Goal: Task Accomplishment & Management: Complete application form

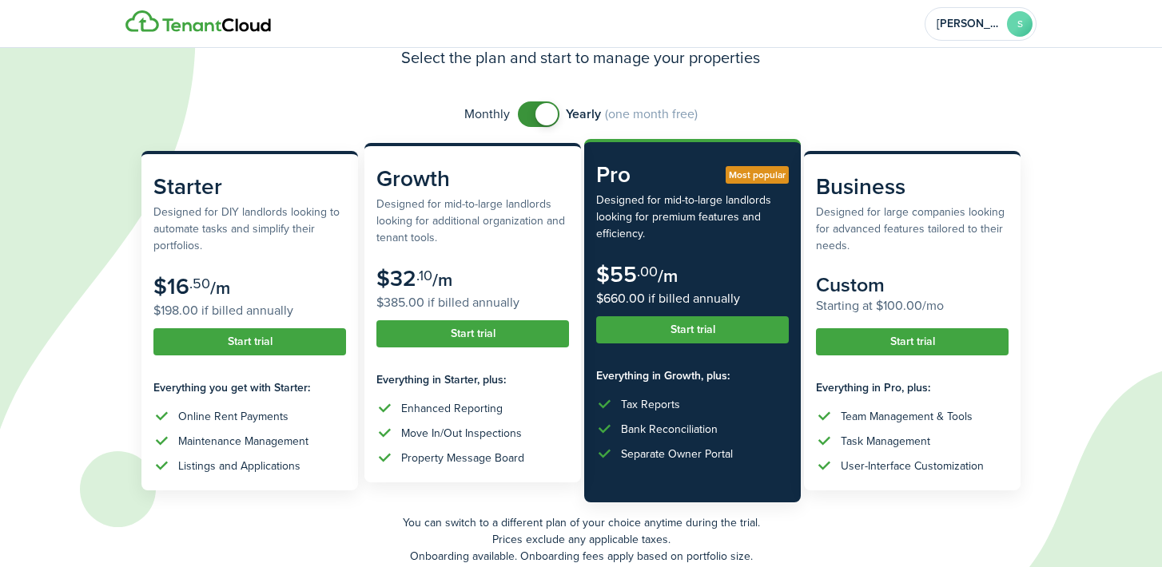
scroll to position [81, 0]
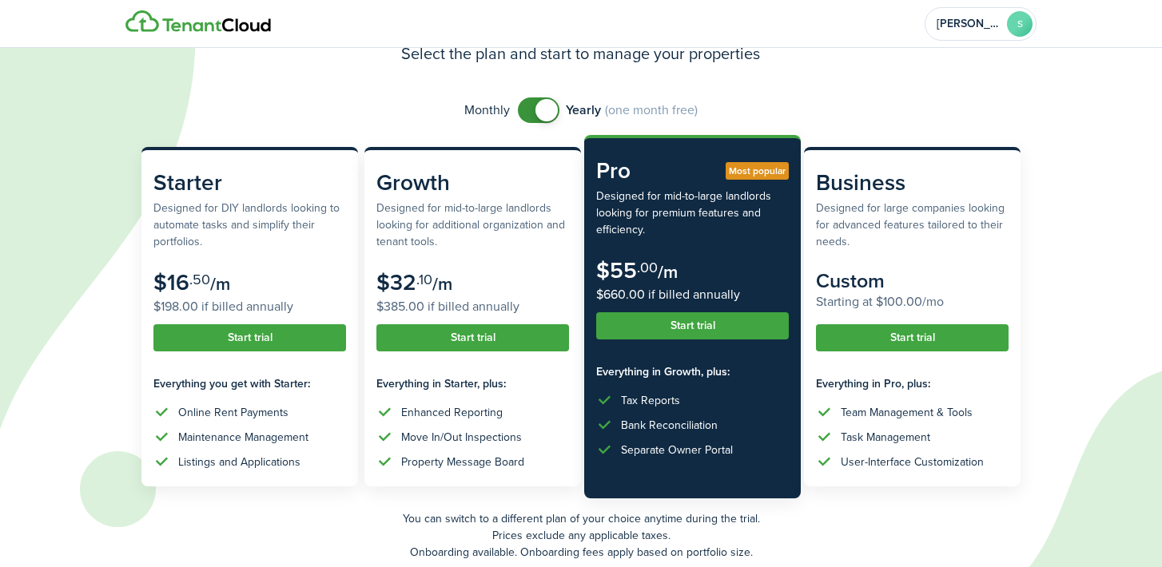
checkbox input "false"
click at [542, 112] on span at bounding box center [546, 110] width 22 height 22
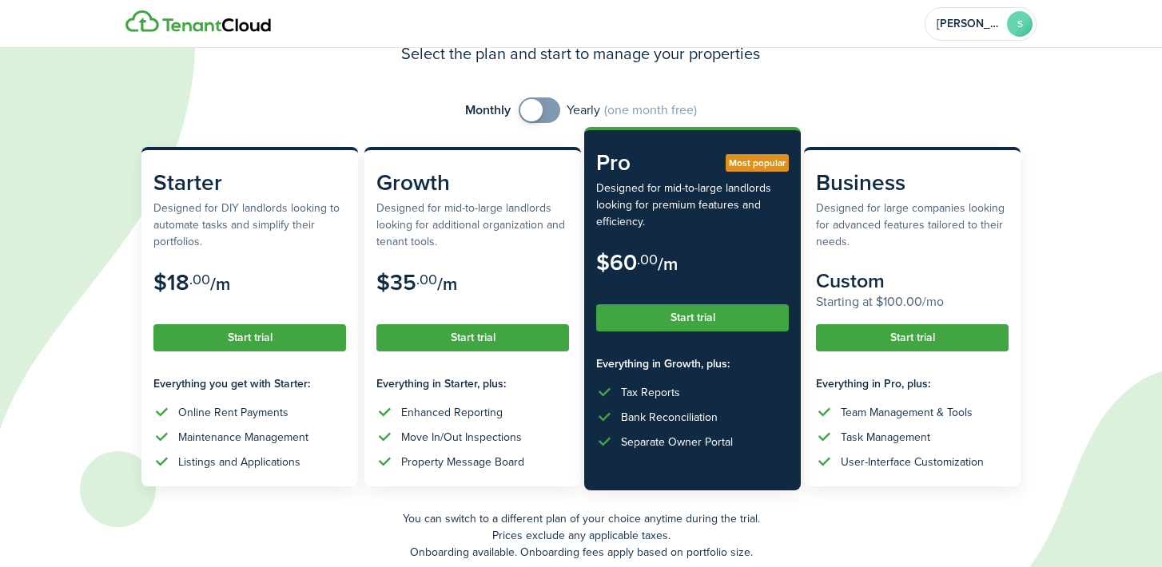
click at [684, 316] on button "Start trial" at bounding box center [692, 317] width 193 height 27
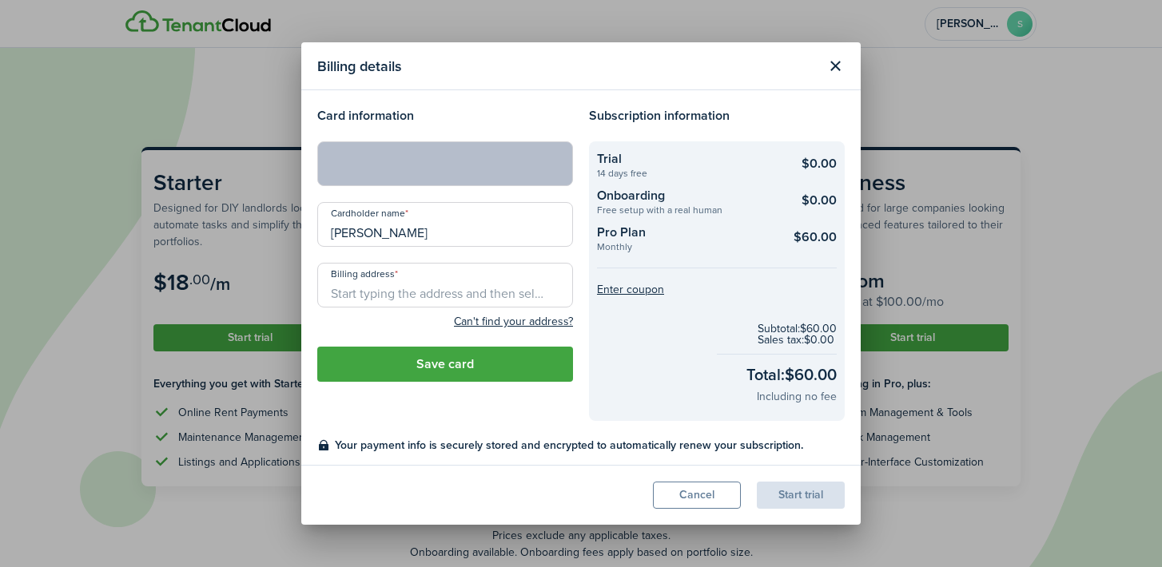
click at [423, 288] on input "Billing address" at bounding box center [445, 285] width 256 height 45
click at [480, 318] on span "[STREET_ADDRESS][PERSON_NAME]" at bounding box center [436, 320] width 185 height 17
type input "[STREET_ADDRESS][PERSON_NAME][PERSON_NAME]"
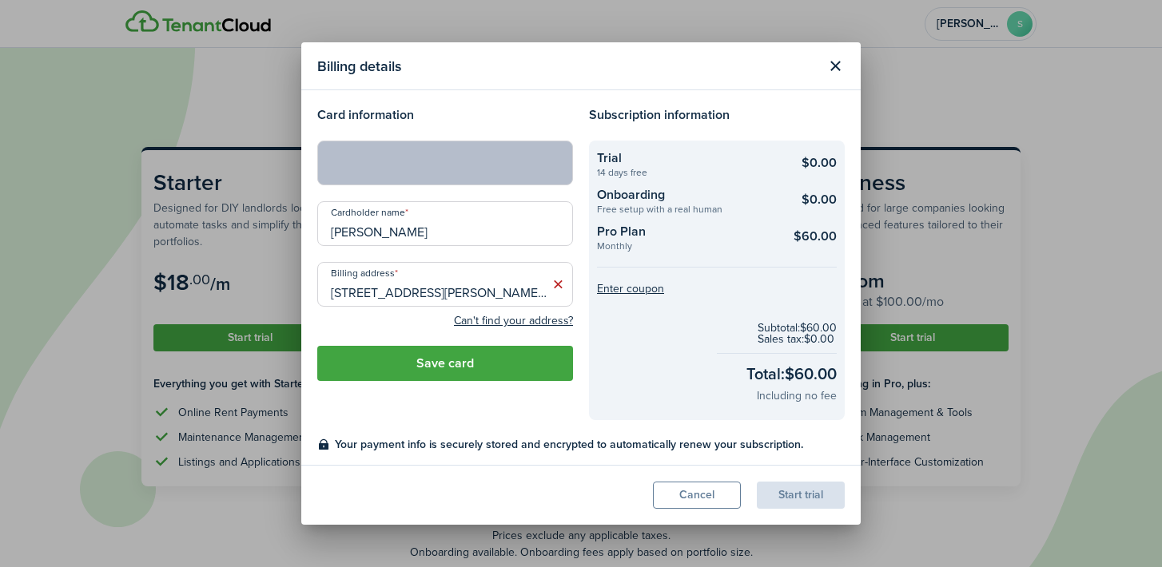
click at [504, 370] on button "Save card" at bounding box center [445, 363] width 256 height 35
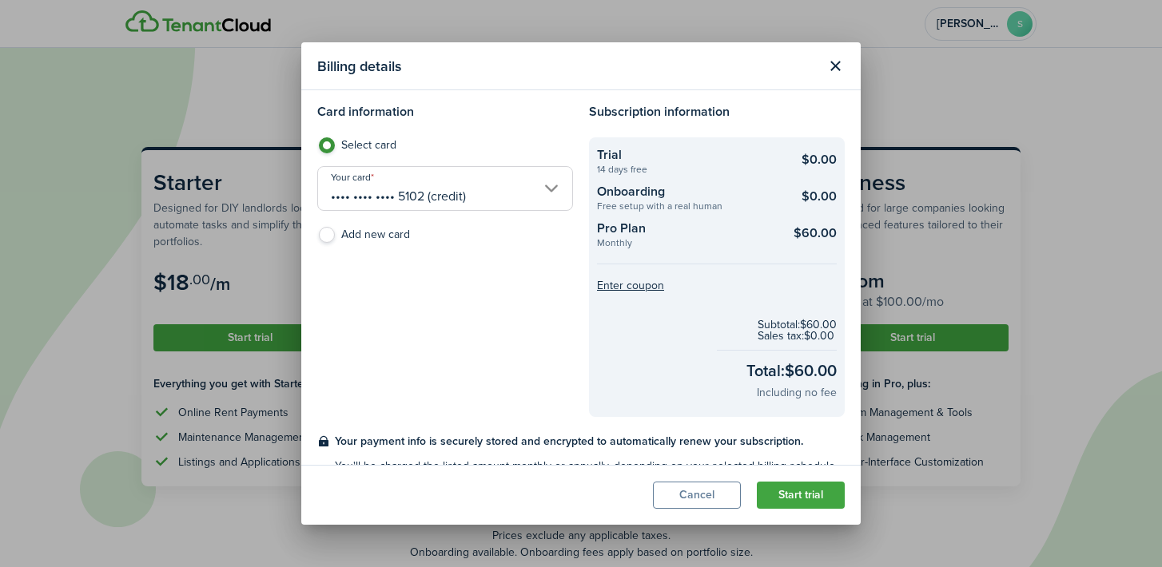
click at [794, 499] on button "Start trial" at bounding box center [801, 495] width 88 height 27
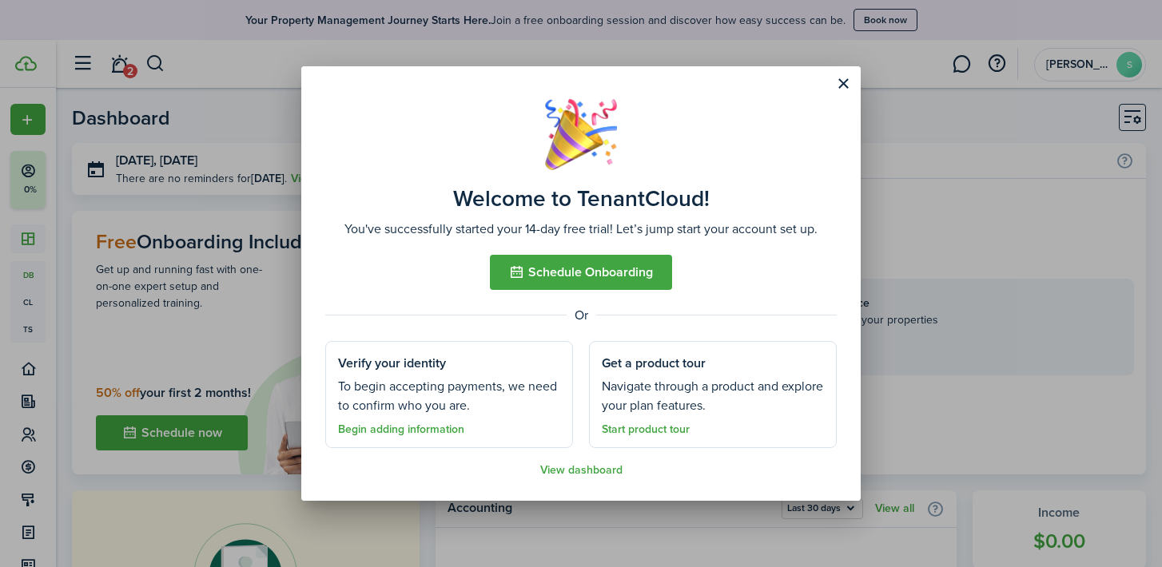
click at [413, 428] on link "Begin adding information" at bounding box center [401, 430] width 126 height 13
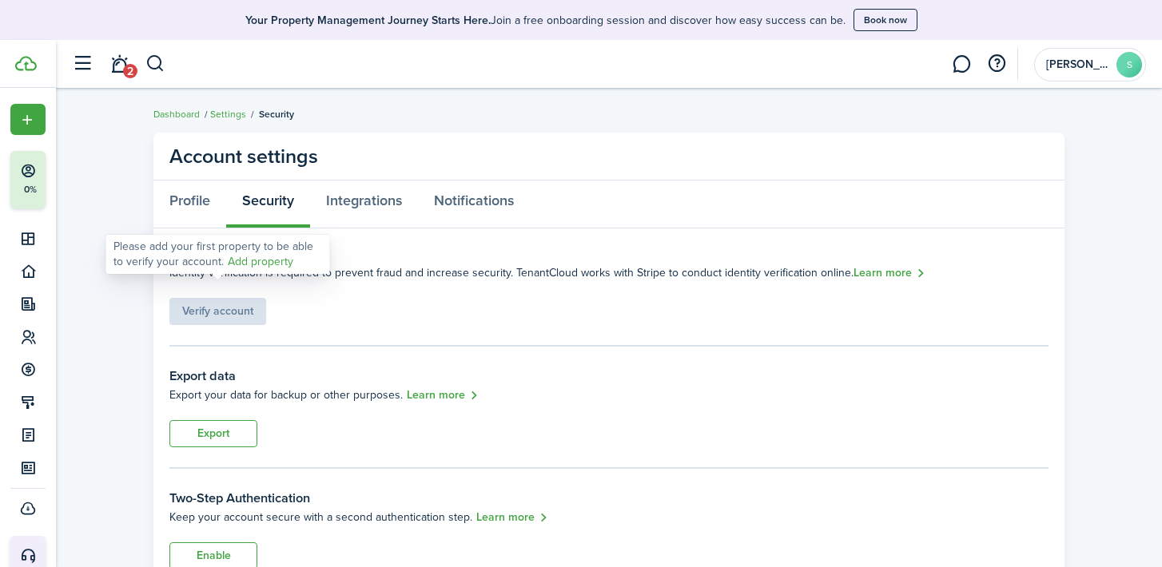
click at [223, 320] on div "Verify account" at bounding box center [217, 303] width 97 height 43
click at [259, 264] on link "Add property" at bounding box center [261, 261] width 66 height 17
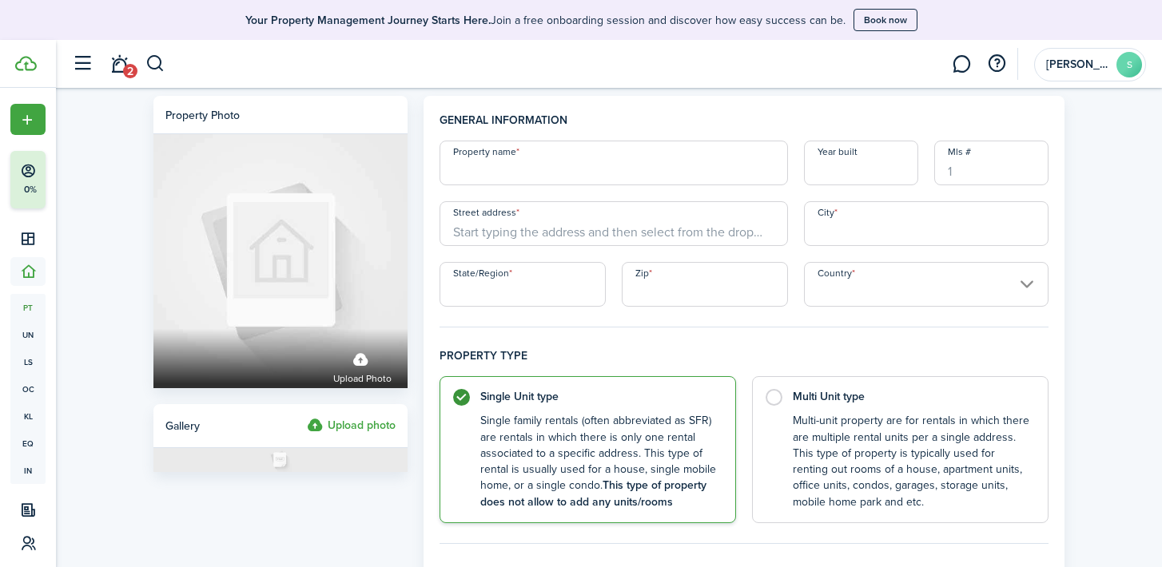
click at [588, 160] on input "Property name" at bounding box center [613, 163] width 348 height 45
click at [523, 172] on input "Property name" at bounding box center [613, 163] width 348 height 45
paste input "Desert Moon Estates"
click at [579, 173] on input "Desert Moon Estates - Buckeye" at bounding box center [613, 163] width 348 height 45
type input "Desert Moon Estates in [GEOGRAPHIC_DATA]"
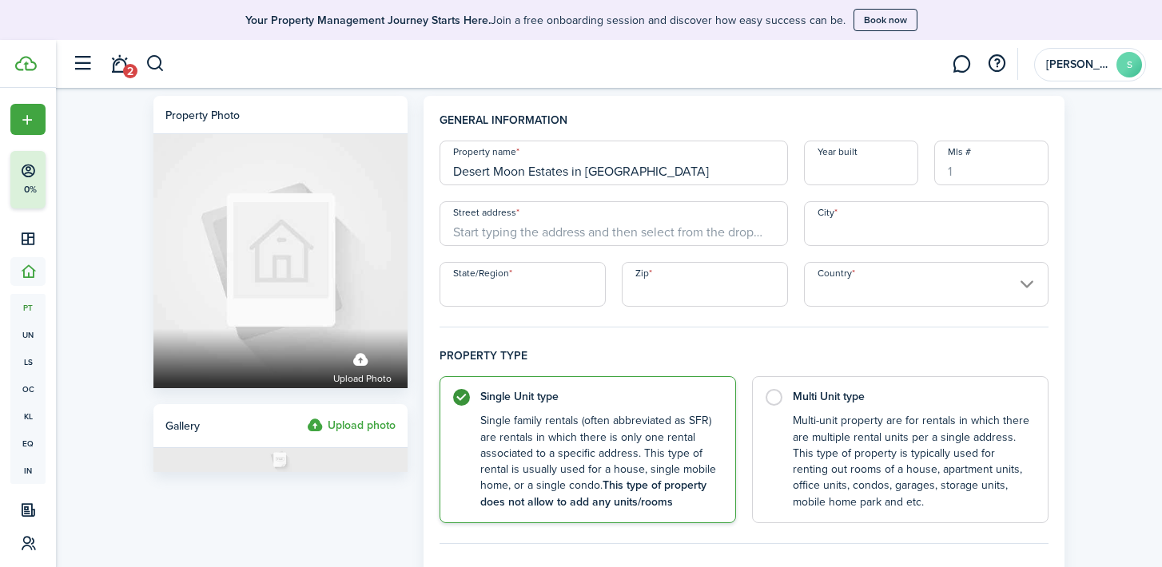
click at [851, 169] on input "Year built" at bounding box center [861, 163] width 114 height 45
click at [504, 228] on input "Street address" at bounding box center [613, 223] width 348 height 45
click at [481, 237] on input "Street address" at bounding box center [613, 223] width 348 height 45
paste input "[STREET_ADDRESS]"
click at [564, 260] on span "[STREET_ADDRESS]" at bounding box center [516, 259] width 100 height 17
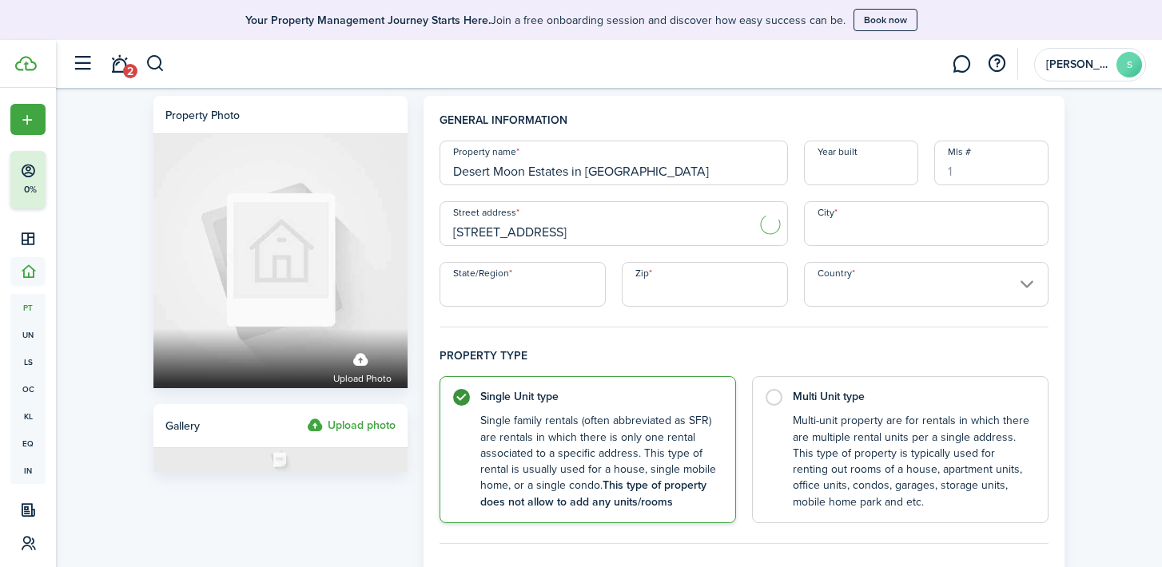
type input "W Hopi St"
type input "Buckeye"
type input "AZ"
type input "85326"
type input "[GEOGRAPHIC_DATA]"
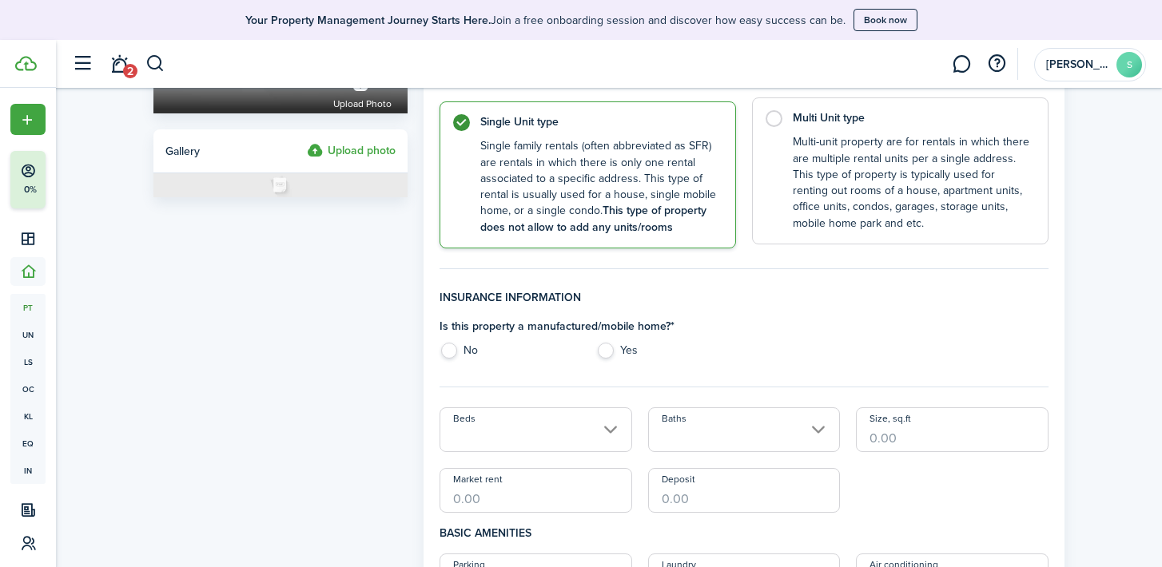
scroll to position [283, 0]
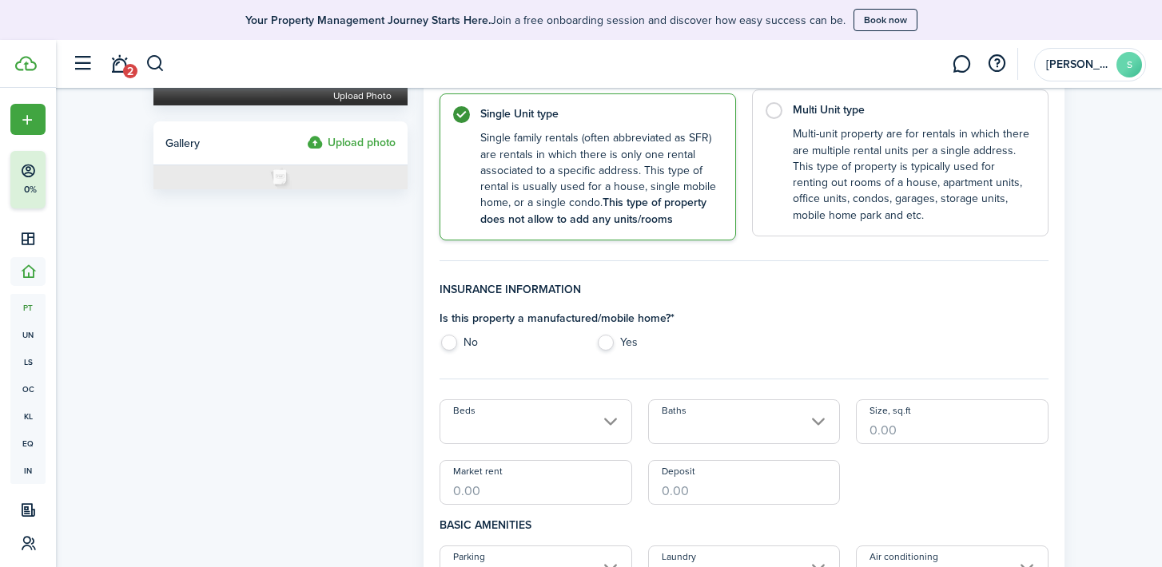
click at [786, 107] on label "Multi Unit type Multi-unit property are for rentals in which there are multiple…" at bounding box center [900, 162] width 296 height 147
radio input "false"
radio input "true"
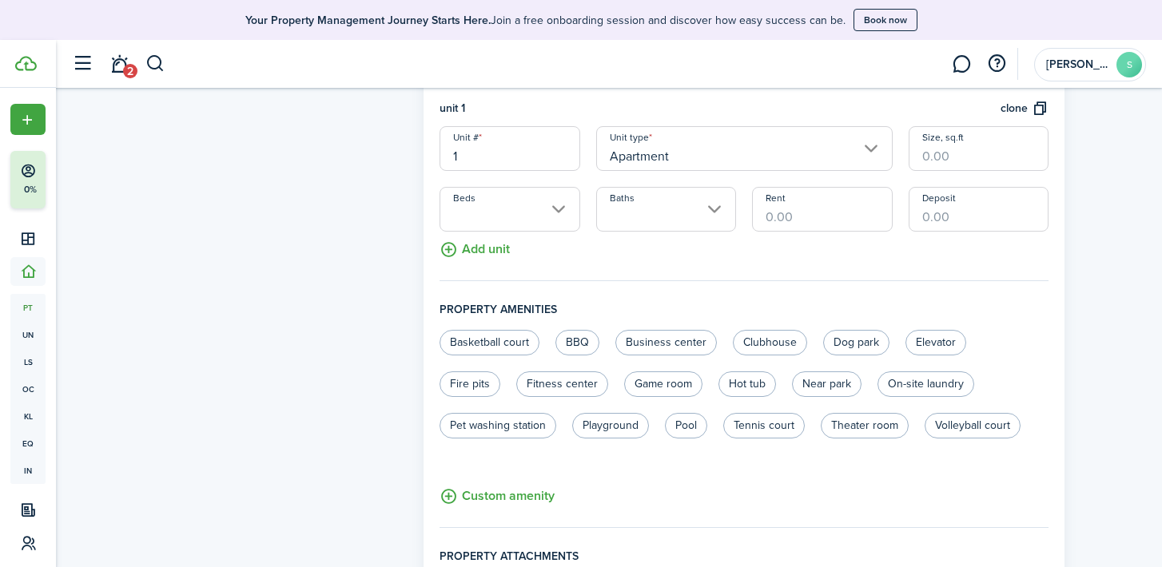
scroll to position [499, 0]
click at [754, 137] on input "Apartment" at bounding box center [744, 146] width 296 height 45
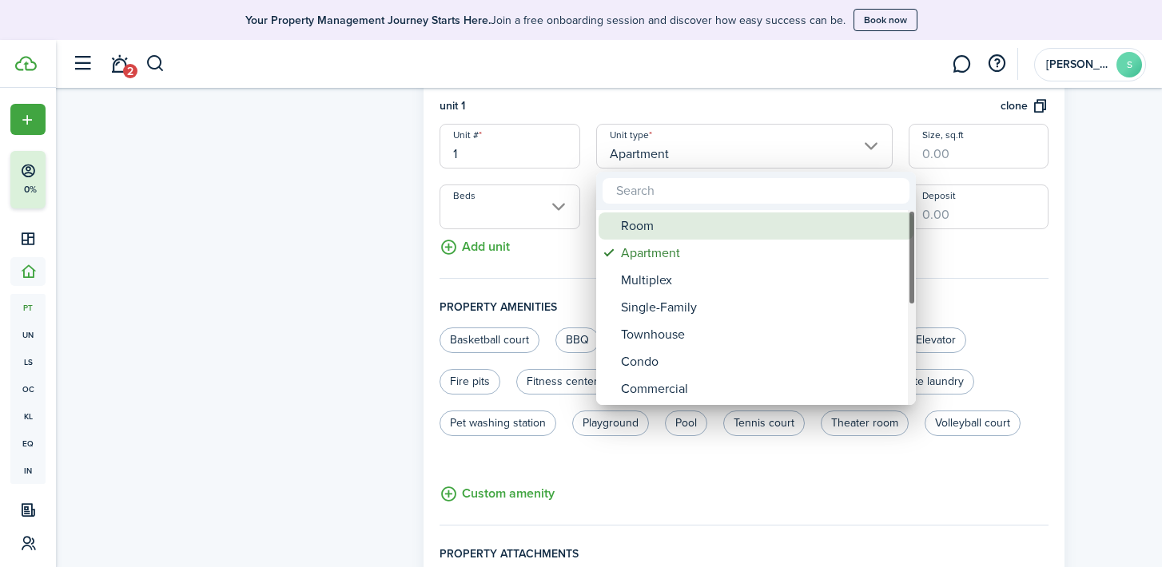
click at [679, 225] on div "Room" at bounding box center [762, 226] width 283 height 27
type input "Room"
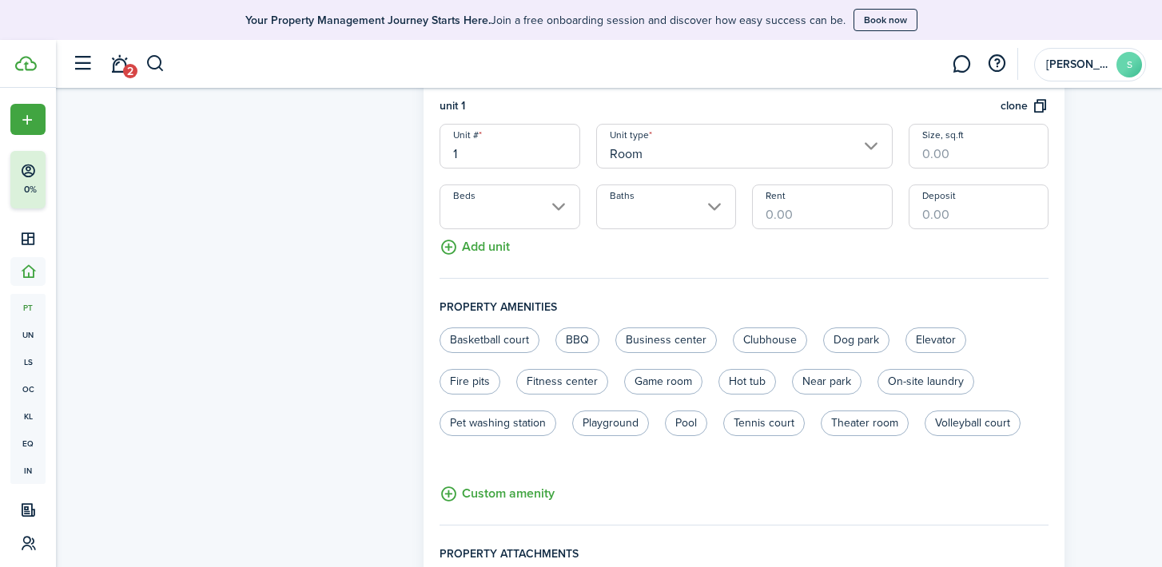
click at [559, 207] on input "Beds" at bounding box center [509, 207] width 140 height 45
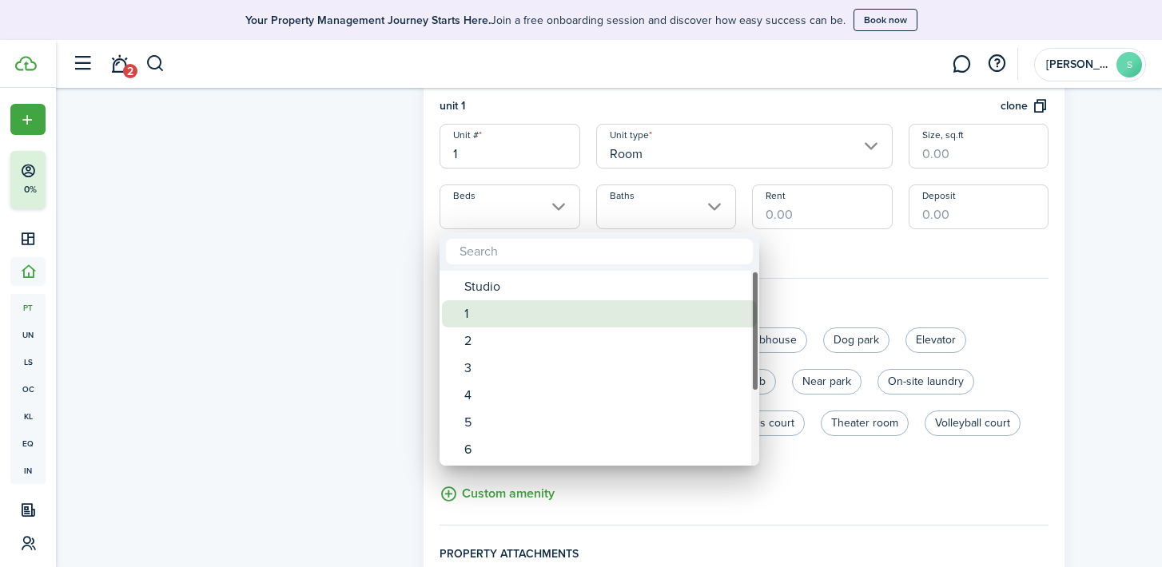
click at [502, 314] on div "1" at bounding box center [605, 313] width 283 height 27
type input "1"
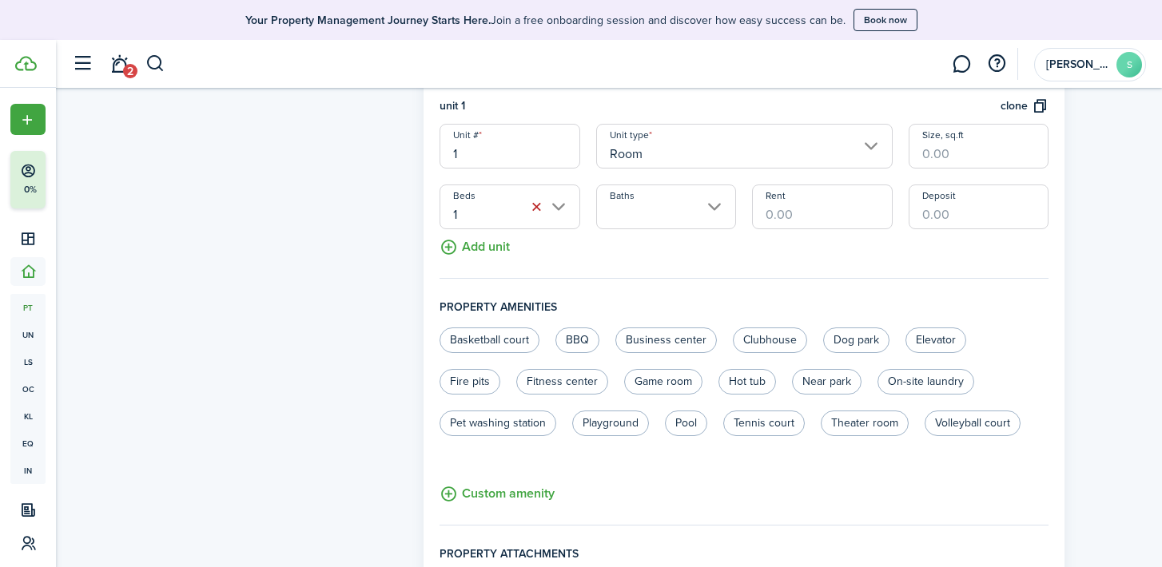
click at [715, 210] on input "Baths" at bounding box center [666, 207] width 140 height 45
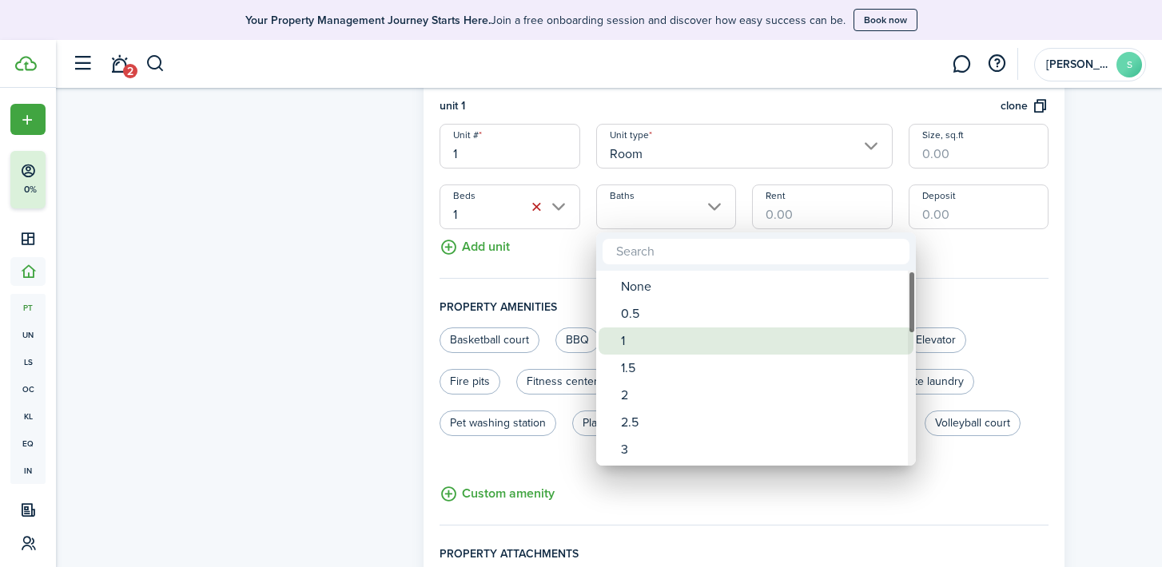
drag, startPoint x: 657, startPoint y: 340, endPoint x: 734, endPoint y: 288, distance: 93.3
click at [657, 340] on div "1" at bounding box center [762, 341] width 283 height 27
type input "1"
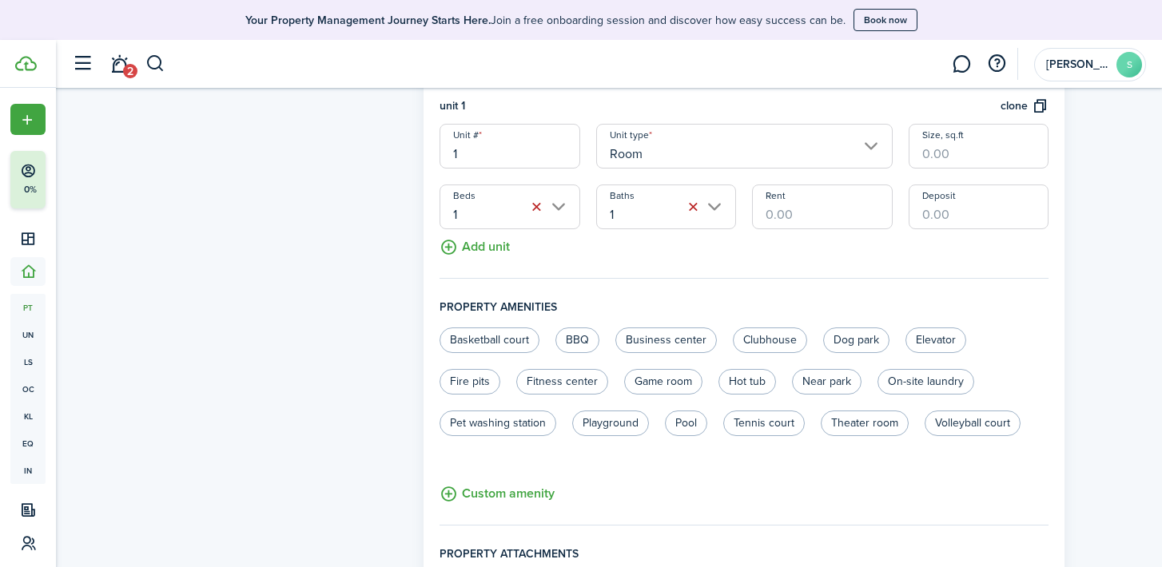
click at [816, 219] on input "Rent" at bounding box center [822, 207] width 140 height 45
type input "$925.00"
click at [495, 253] on button "Add unit" at bounding box center [474, 243] width 70 height 28
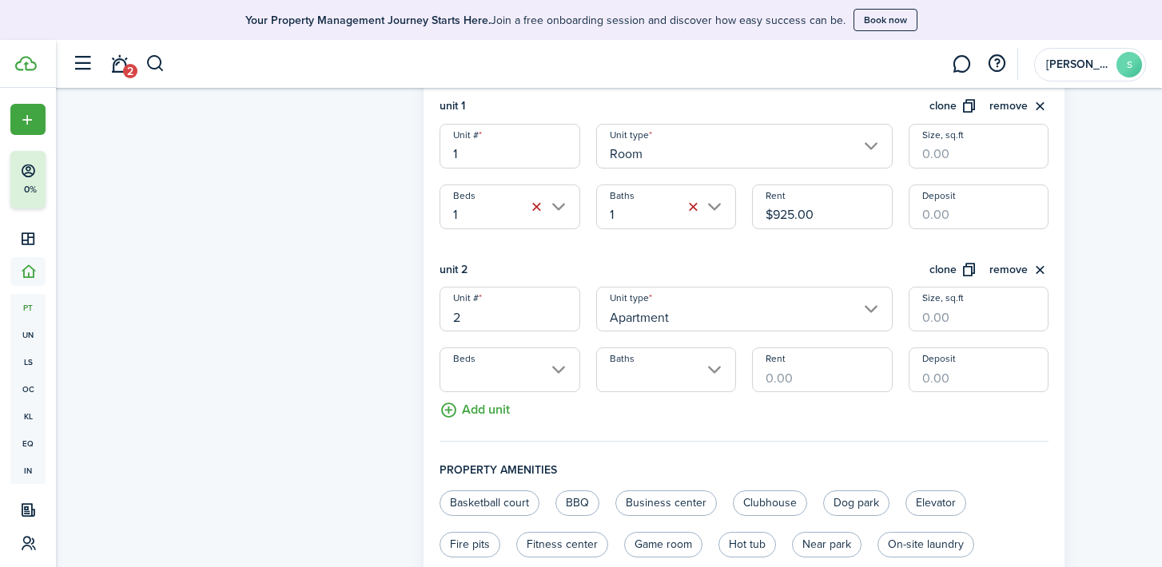
click at [793, 316] on input "Apartment" at bounding box center [744, 309] width 296 height 45
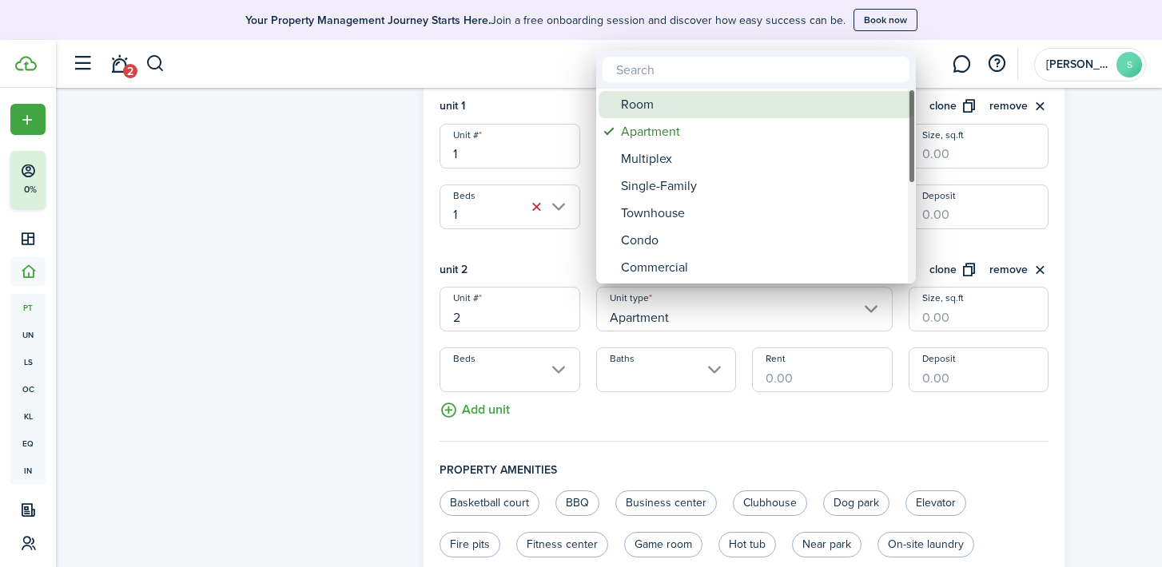
click at [713, 102] on div "Room" at bounding box center [762, 104] width 283 height 27
type input "Room"
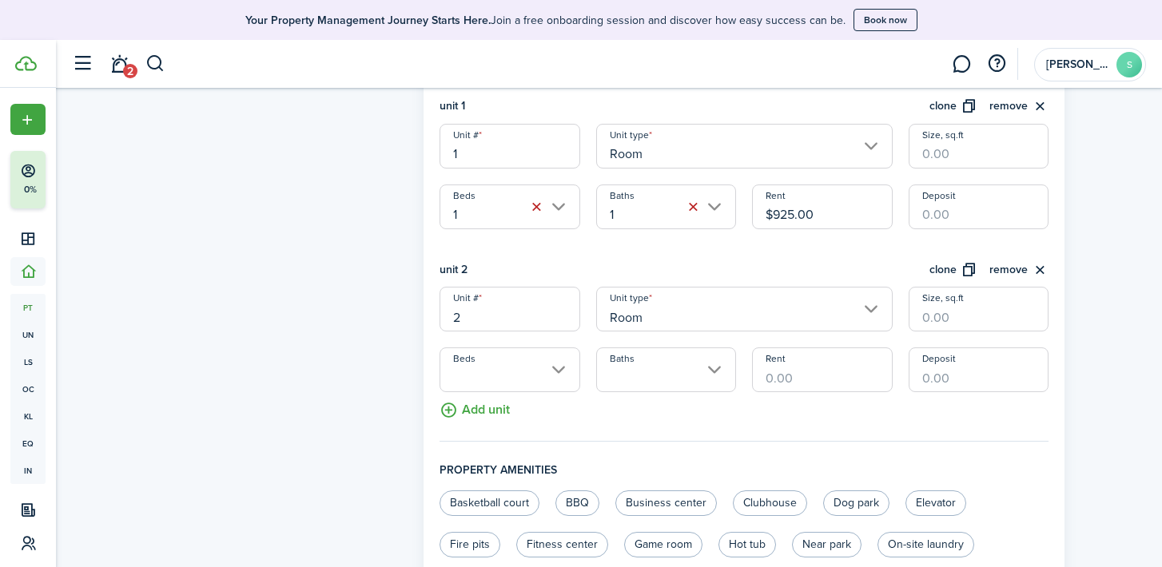
click at [972, 266] on button "clone" at bounding box center [953, 270] width 48 height 18
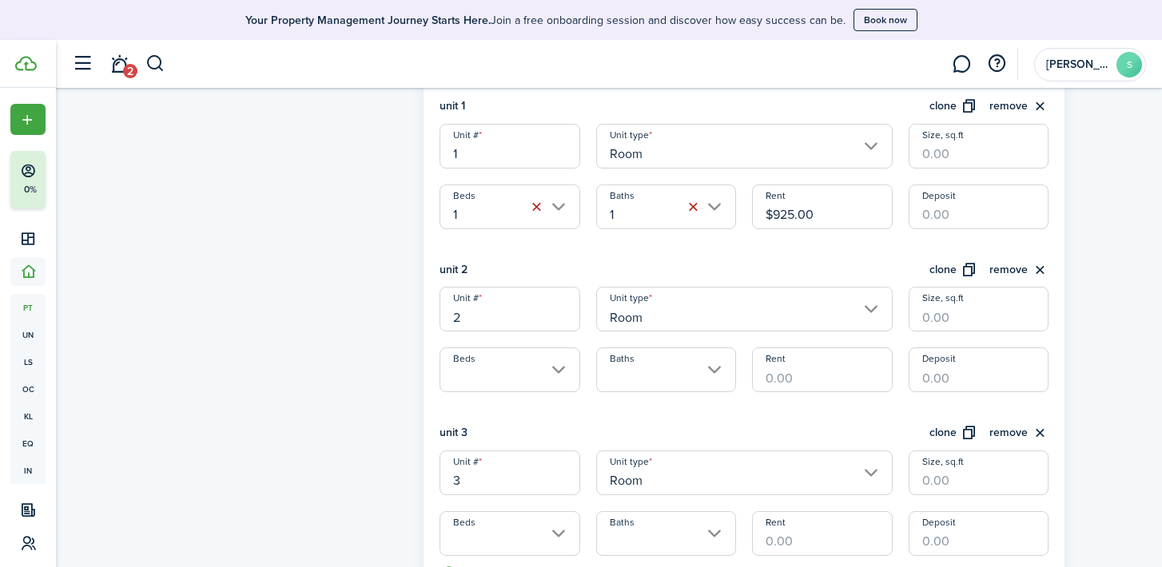
click at [535, 386] on input "Beds" at bounding box center [509, 370] width 140 height 45
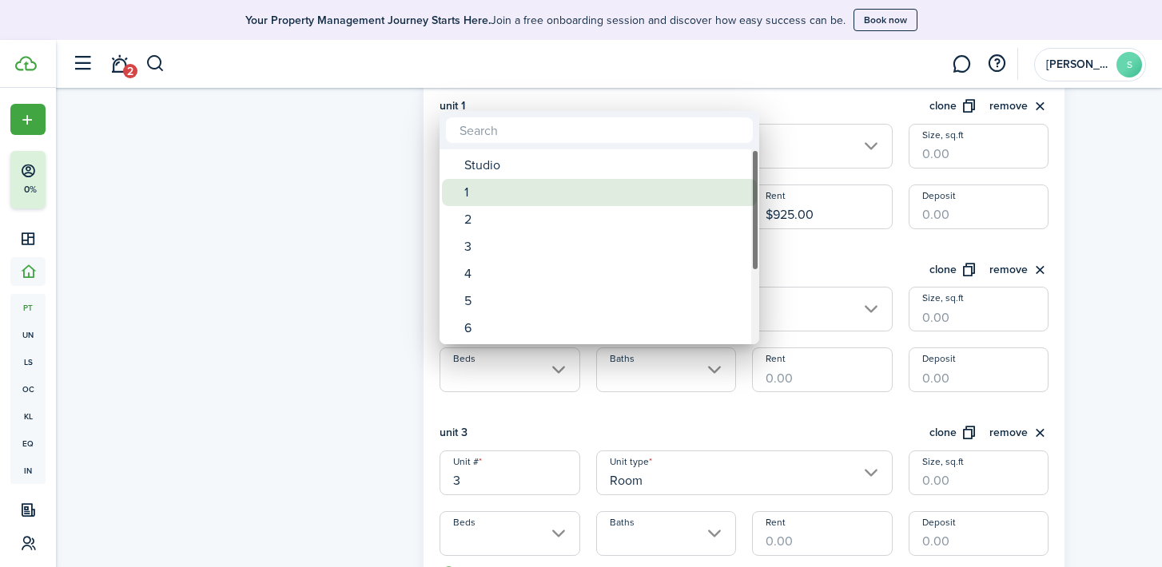
click at [520, 197] on div "1" at bounding box center [605, 192] width 283 height 27
type input "1"
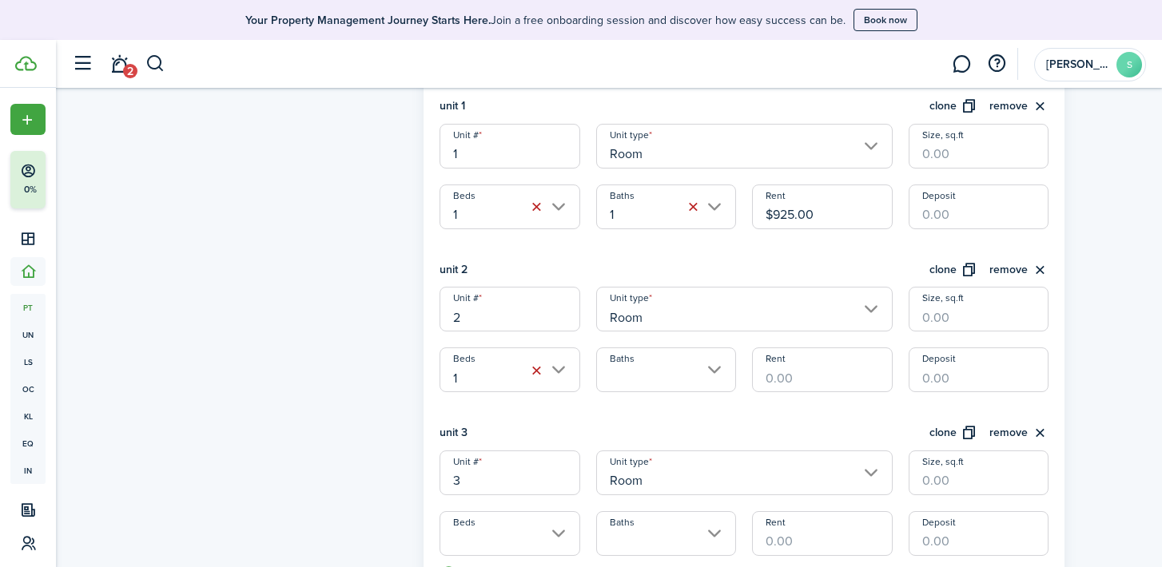
click at [649, 376] on input "Baths" at bounding box center [666, 370] width 140 height 45
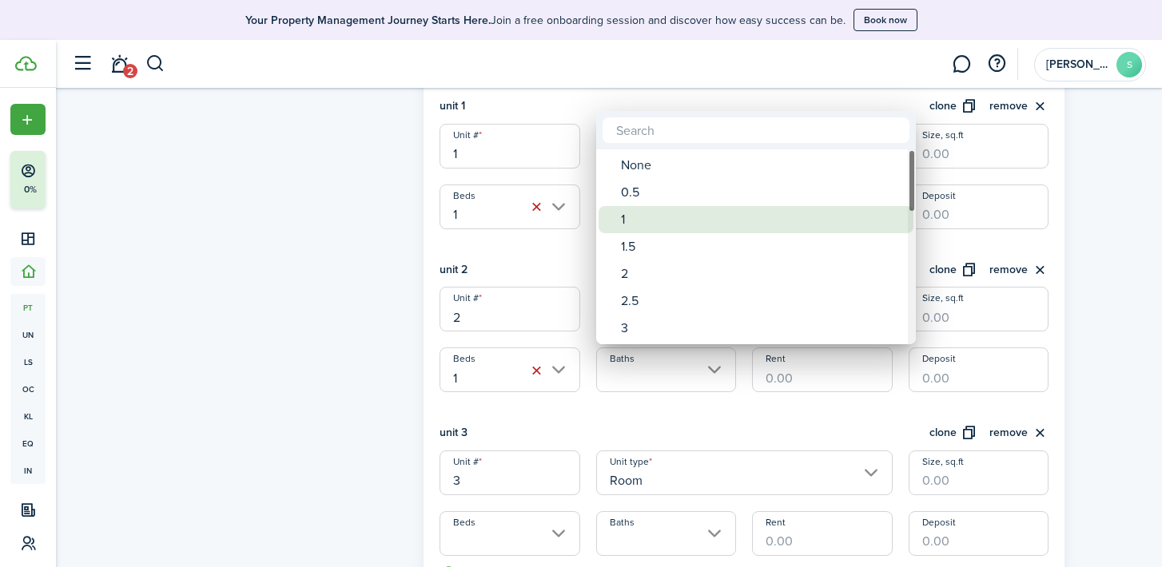
click at [715, 219] on div "1" at bounding box center [762, 219] width 283 height 27
type input "1"
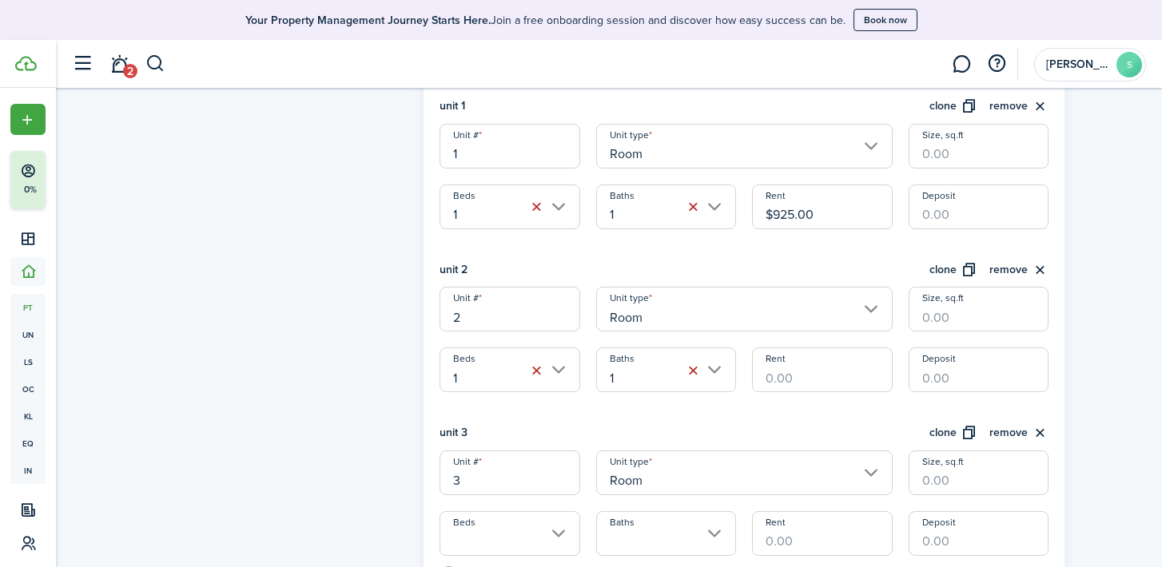
click at [821, 365] on input "Rent" at bounding box center [822, 370] width 140 height 45
click at [1046, 435] on button "remove" at bounding box center [1018, 433] width 59 height 18
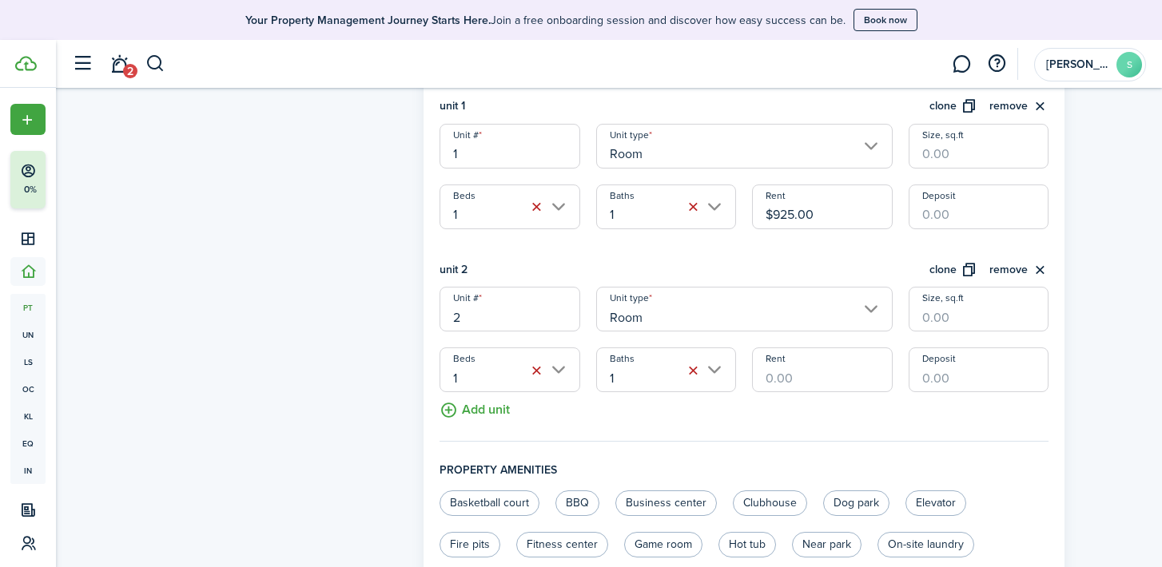
click at [807, 376] on input "Rent" at bounding box center [822, 370] width 140 height 45
type input "$875.00"
click at [968, 272] on button "clone" at bounding box center [953, 270] width 48 height 18
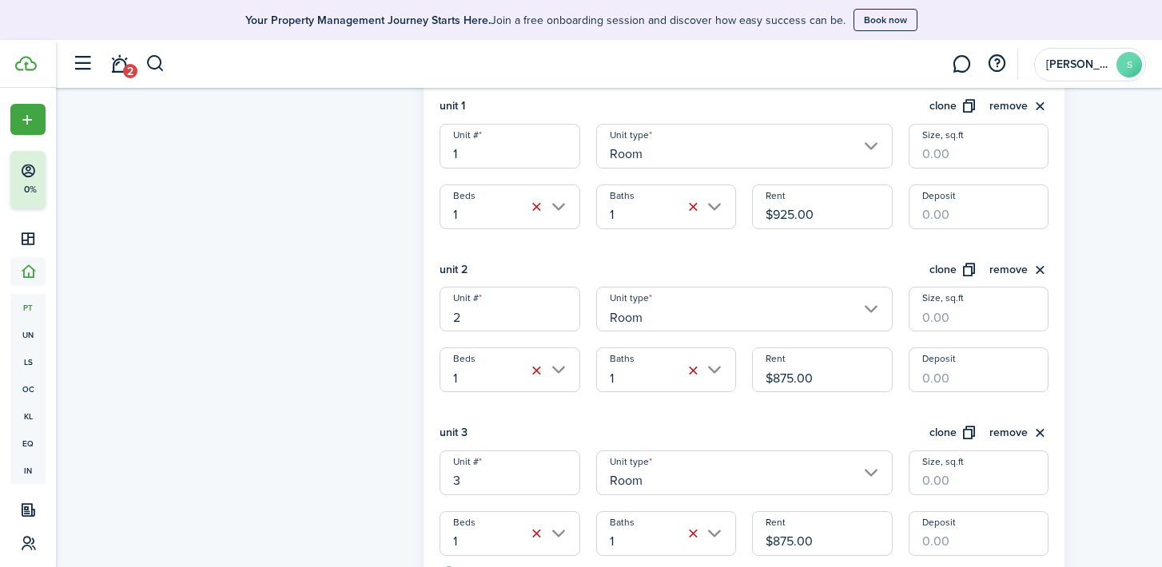
click at [968, 272] on button "clone" at bounding box center [953, 270] width 48 height 18
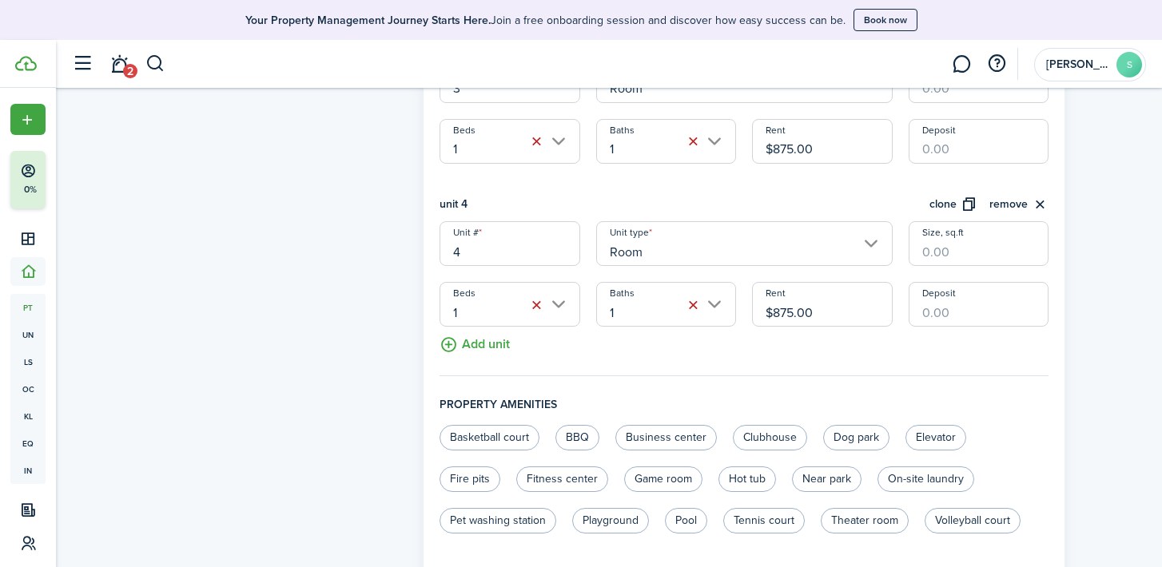
scroll to position [894, 0]
click at [967, 204] on button "clone" at bounding box center [953, 202] width 48 height 18
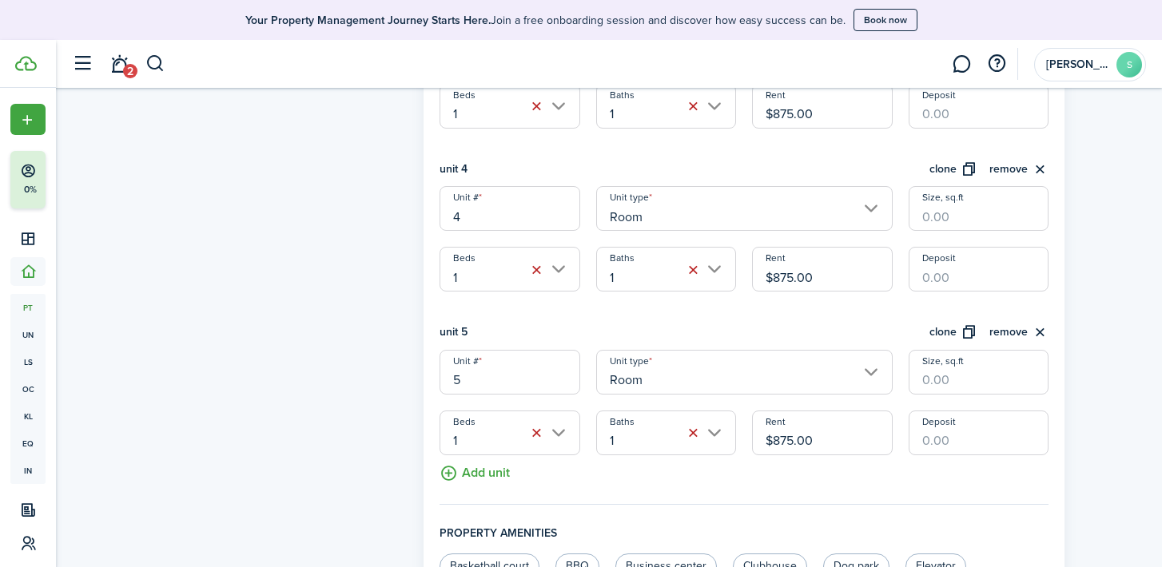
scroll to position [956, 0]
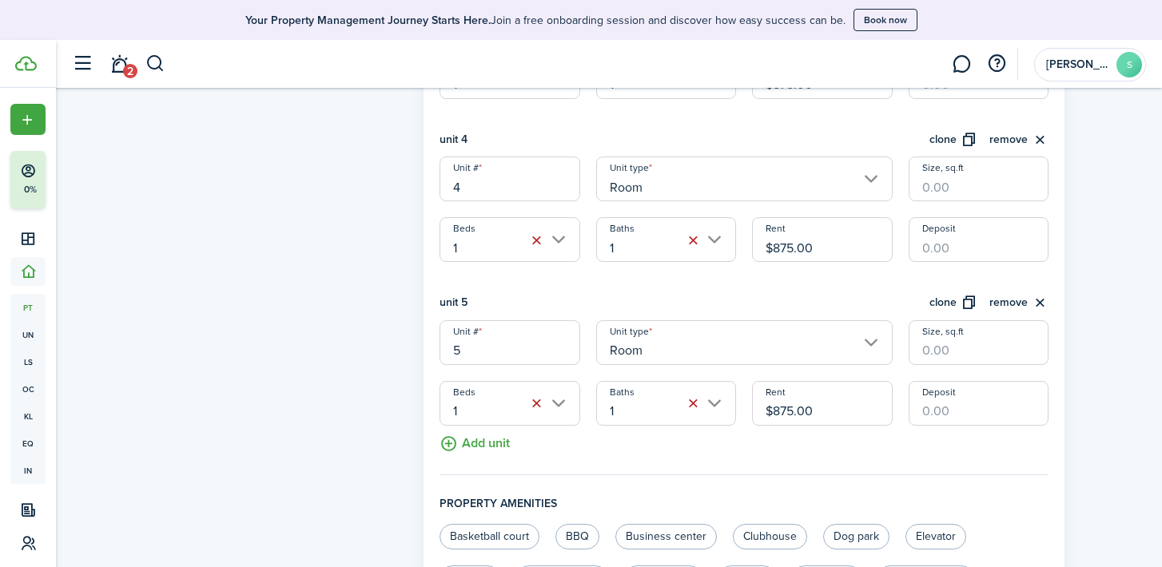
drag, startPoint x: 822, startPoint y: 416, endPoint x: 697, endPoint y: 418, distance: 125.5
click at [697, 418] on div "Unit # 5 Unit type Room Size, sq.ft Beds 1 Baths 1 Rent $875.00 Deposit" at bounding box center [743, 372] width 625 height 105
type input "$1,200.00"
click at [929, 353] on input "Size, sq.ft" at bounding box center [979, 342] width 140 height 45
type input "130"
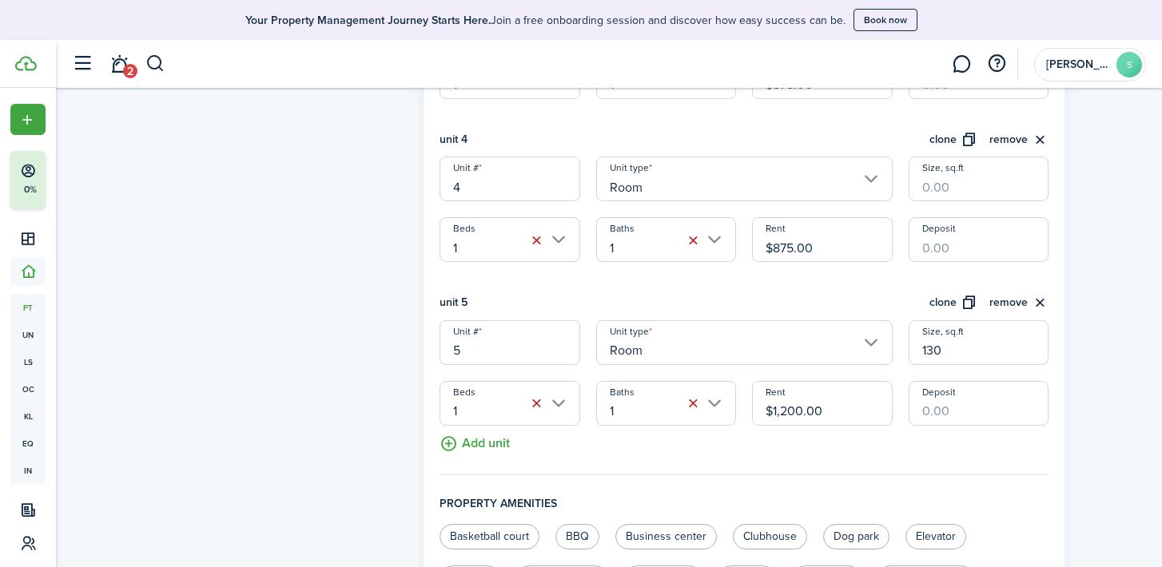
click at [943, 191] on input "Size, sq.ft" at bounding box center [979, 179] width 140 height 45
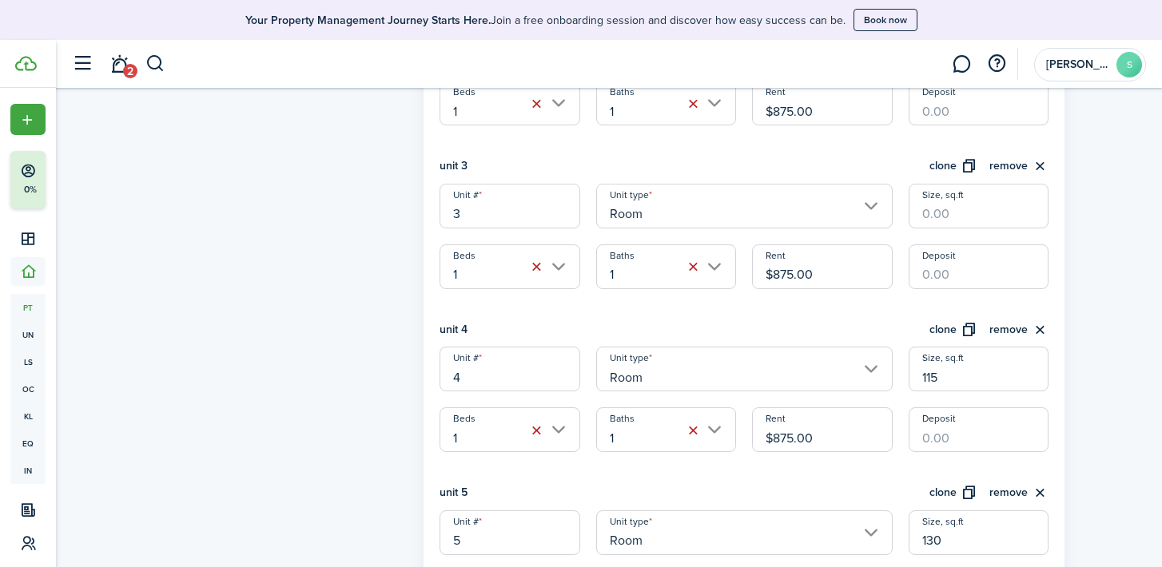
scroll to position [757, 0]
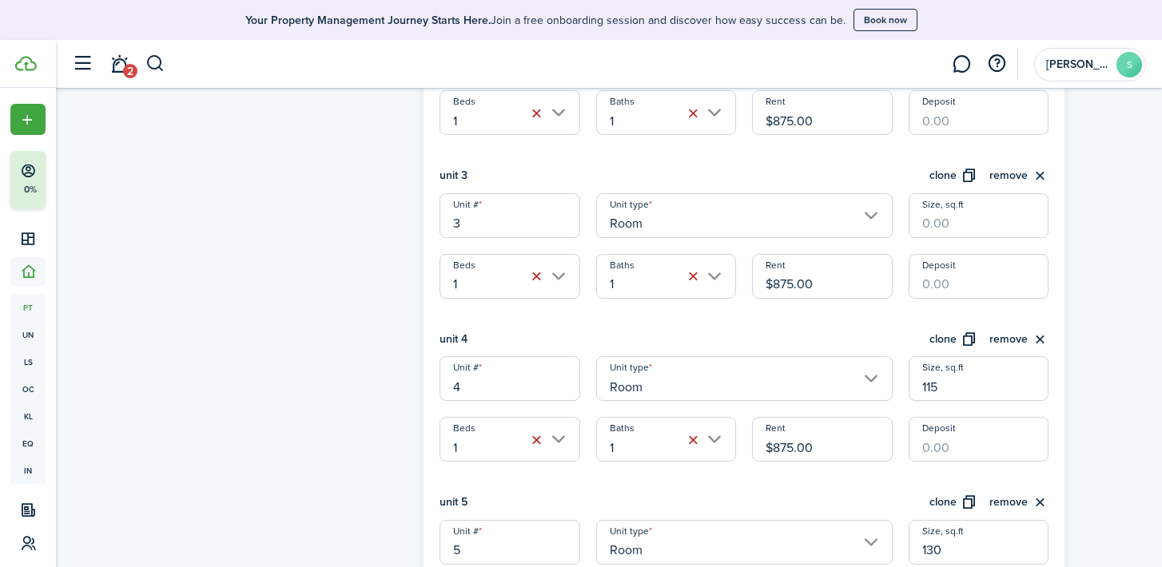
type input "115"
click at [946, 227] on input "Size, sq.ft" at bounding box center [979, 215] width 140 height 45
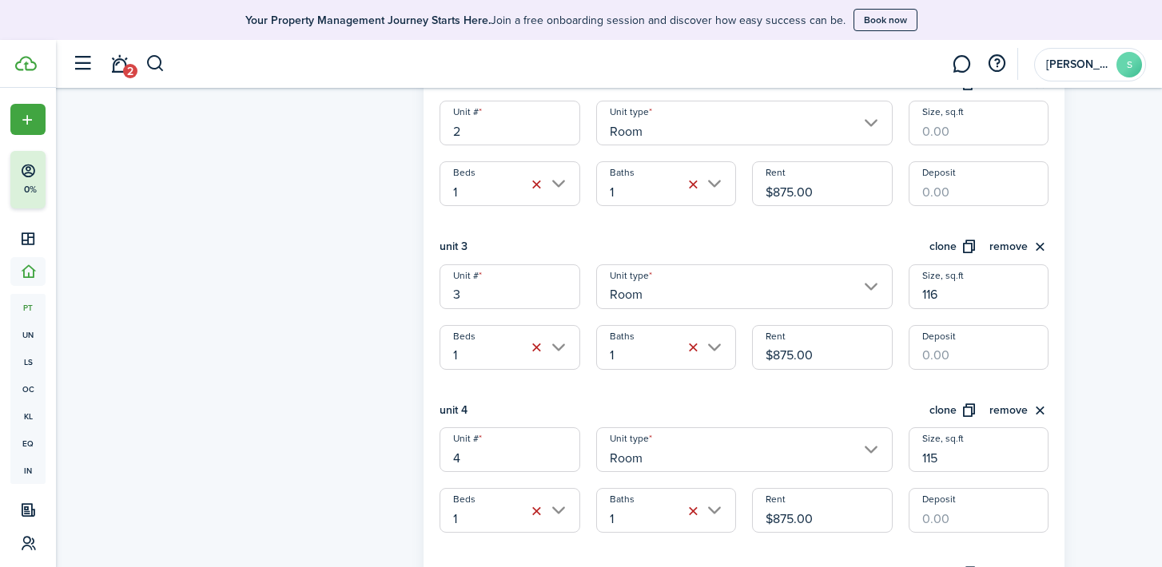
scroll to position [631, 0]
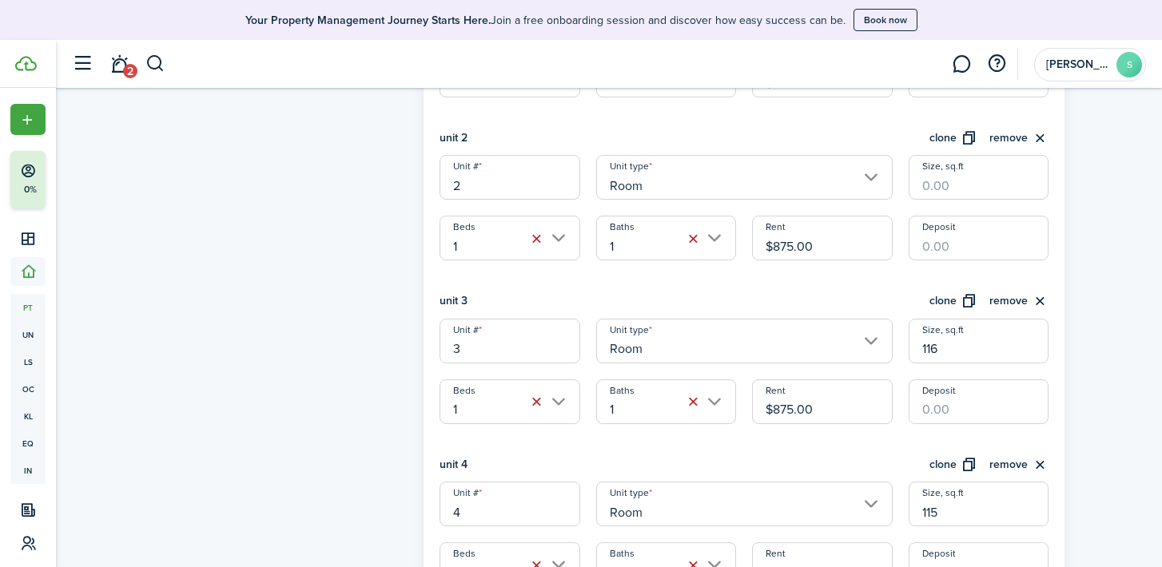
type input "116"
click at [944, 181] on input "Size, sq.ft" at bounding box center [979, 177] width 140 height 45
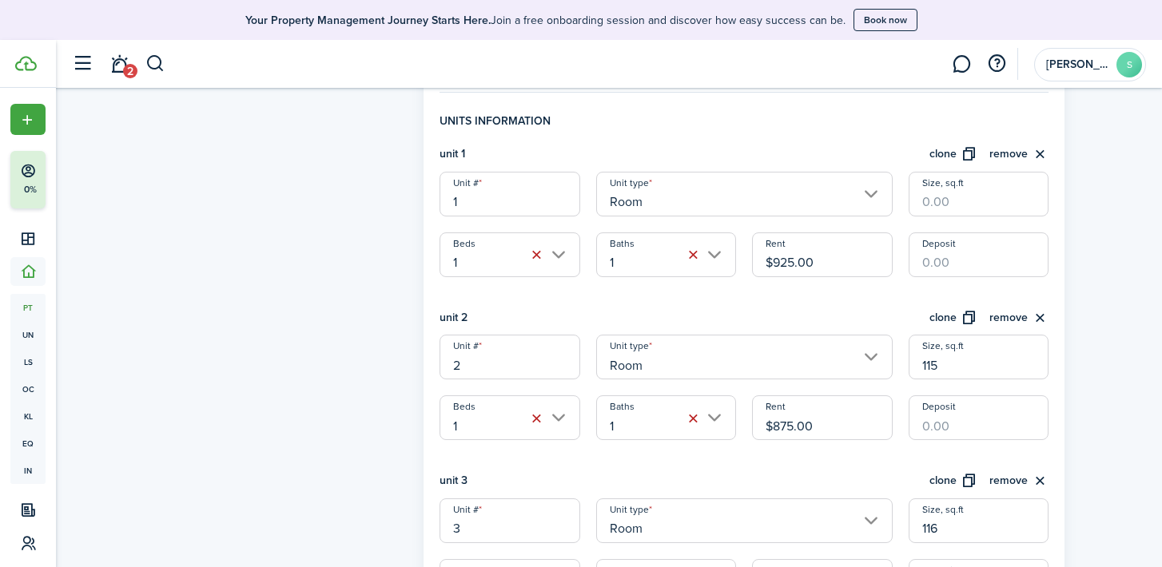
scroll to position [447, 0]
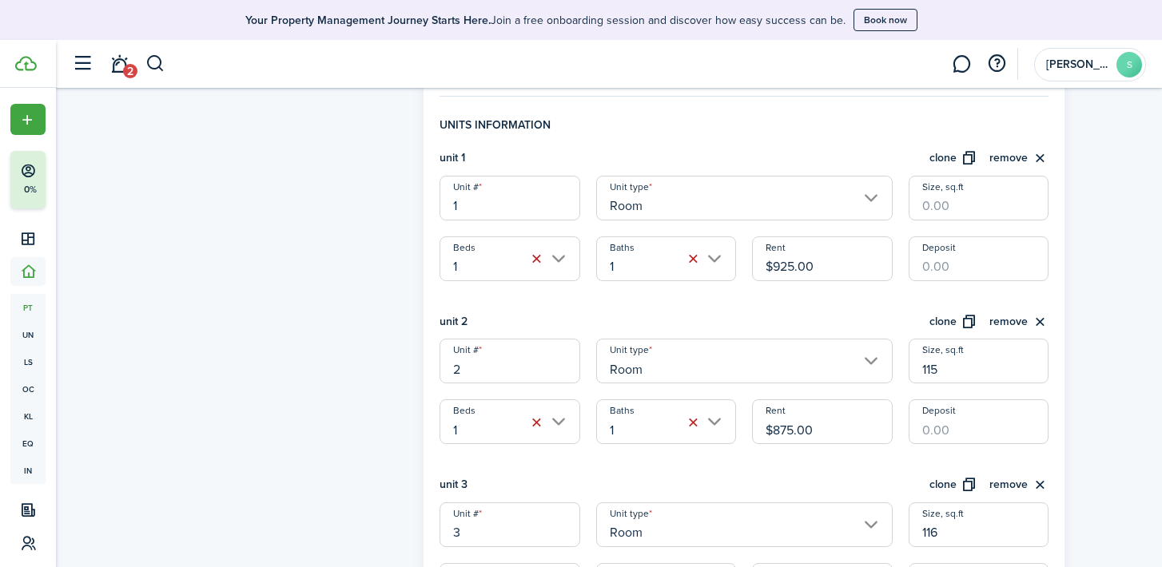
type input "115"
click at [946, 202] on input "Size, sq.ft" at bounding box center [979, 198] width 140 height 45
type input "117"
click at [967, 268] on input "Deposit" at bounding box center [979, 259] width 140 height 45
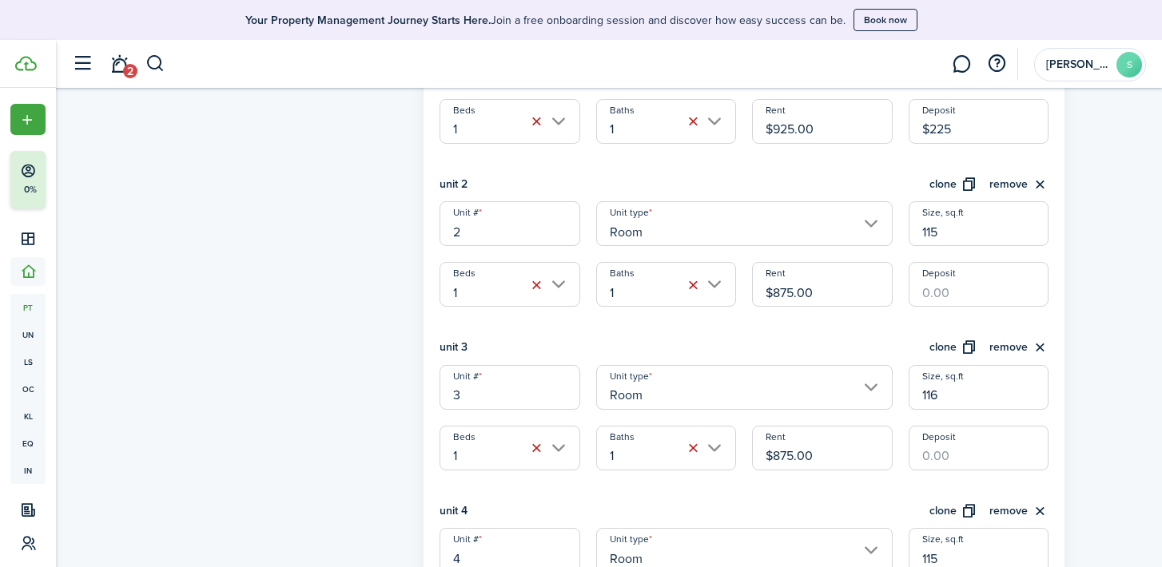
scroll to position [602, 0]
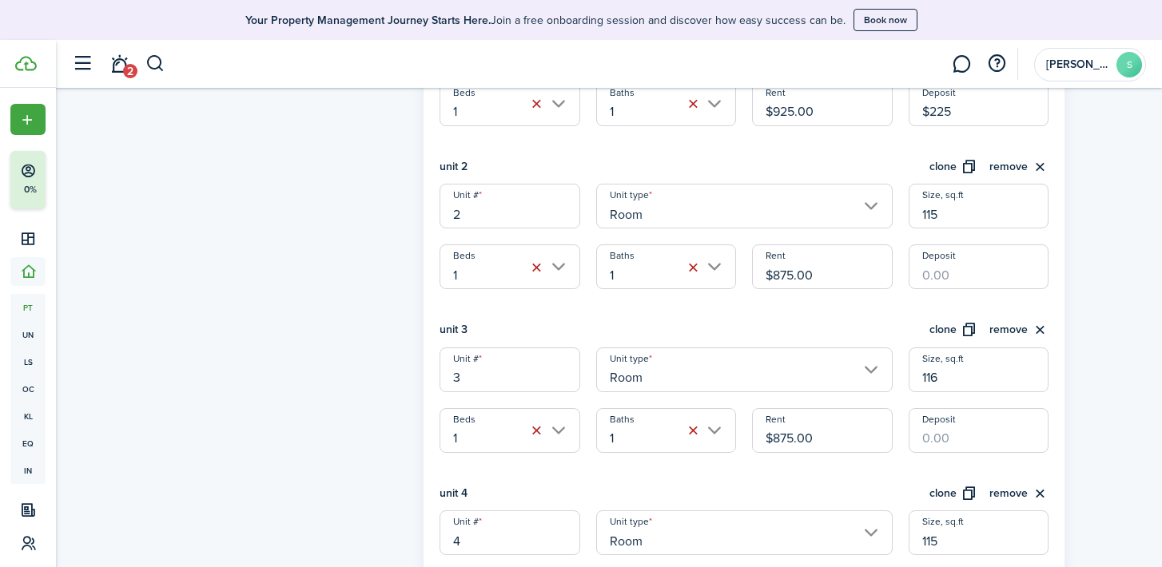
type input "$225.00"
click at [944, 280] on input "Deposit" at bounding box center [979, 267] width 140 height 45
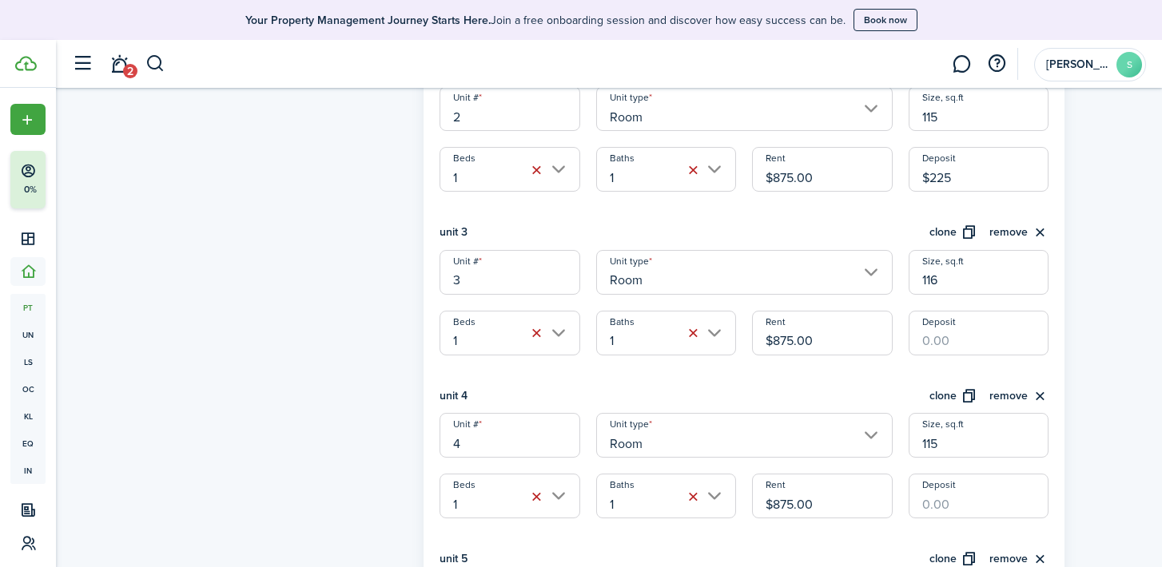
scroll to position [726, 0]
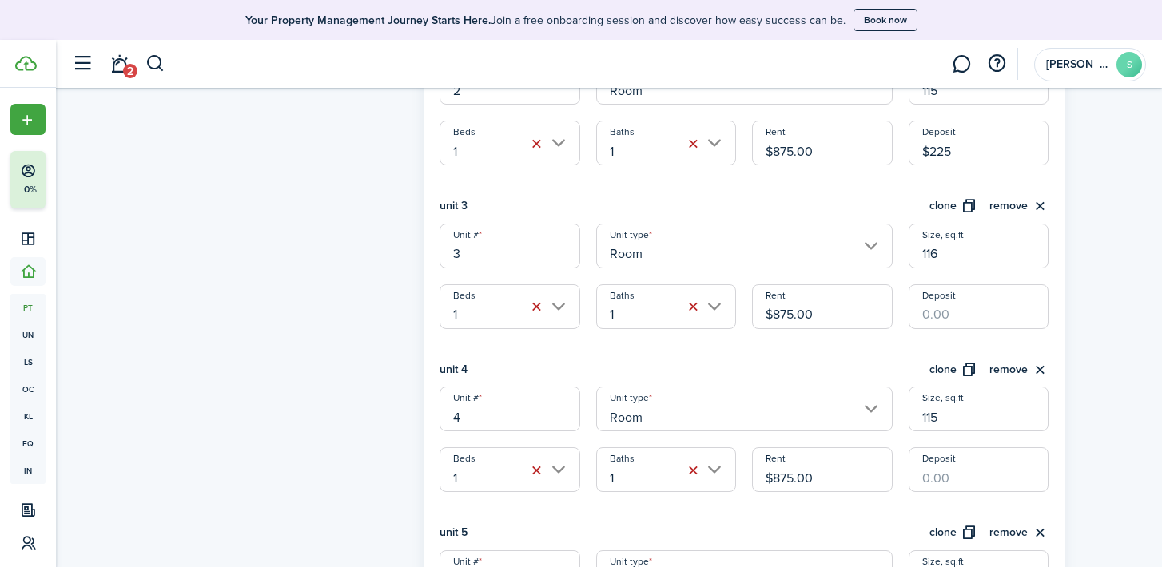
type input "$225.00"
click at [940, 315] on input "Deposit" at bounding box center [979, 306] width 140 height 45
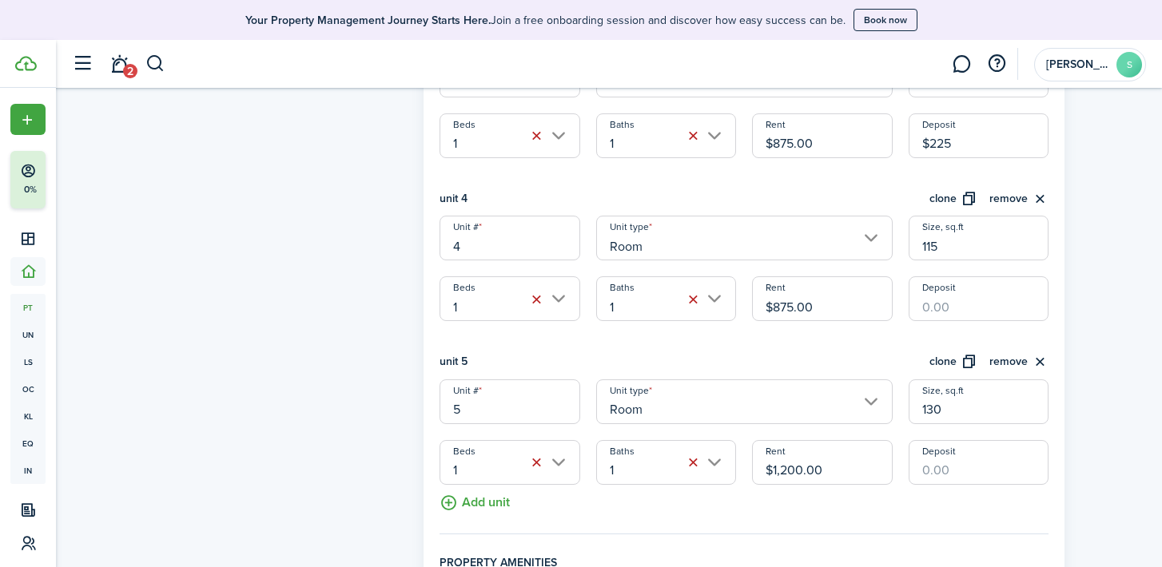
scroll to position [904, 0]
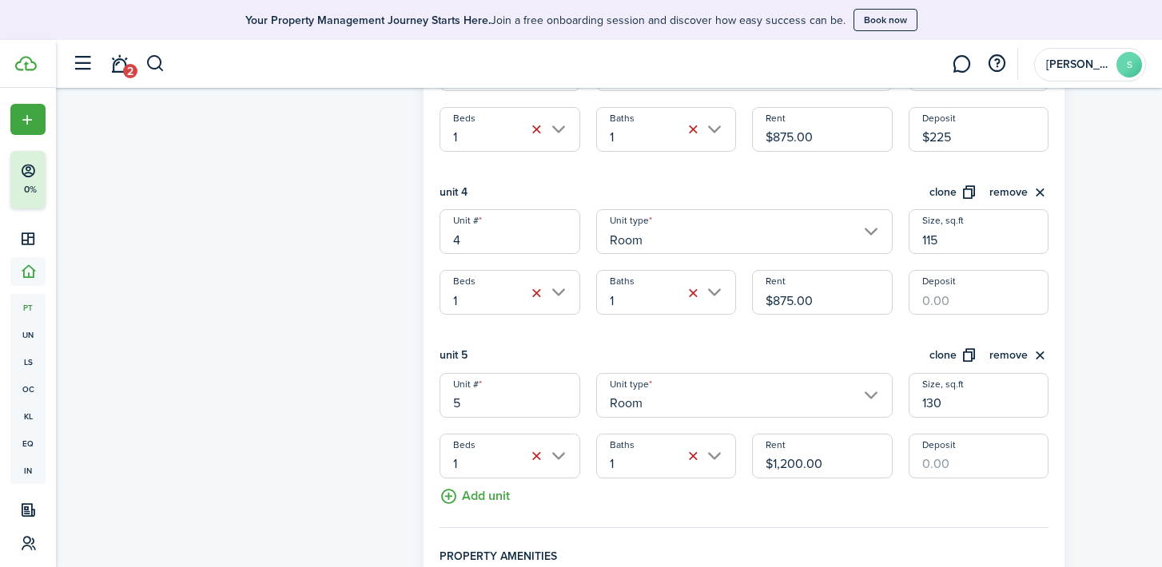
type input "$225.00"
click at [939, 300] on input "Deposit" at bounding box center [979, 292] width 140 height 45
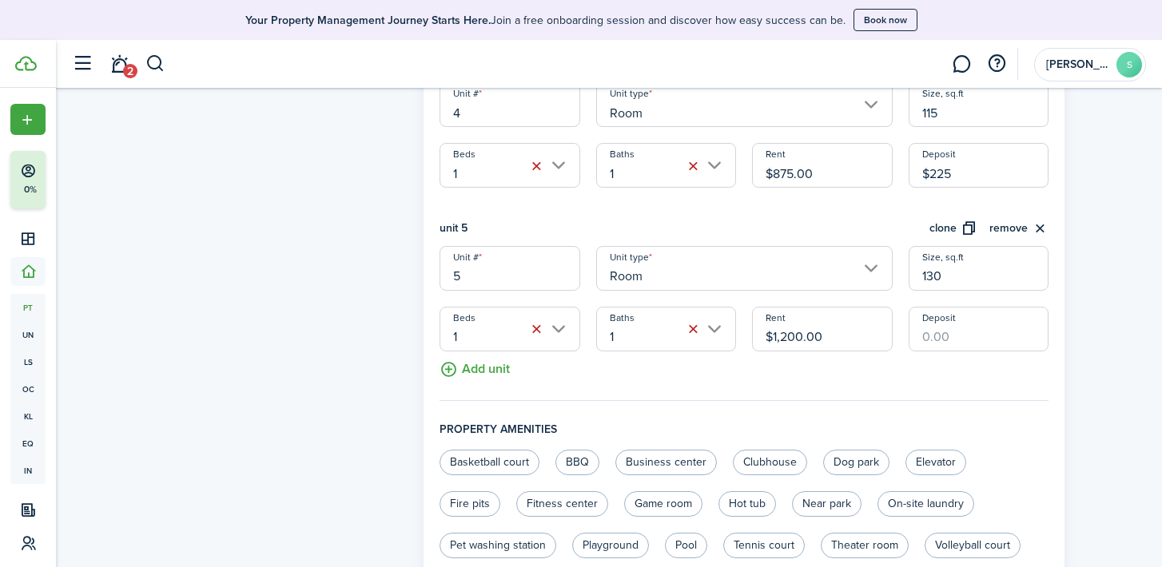
scroll to position [1060, 0]
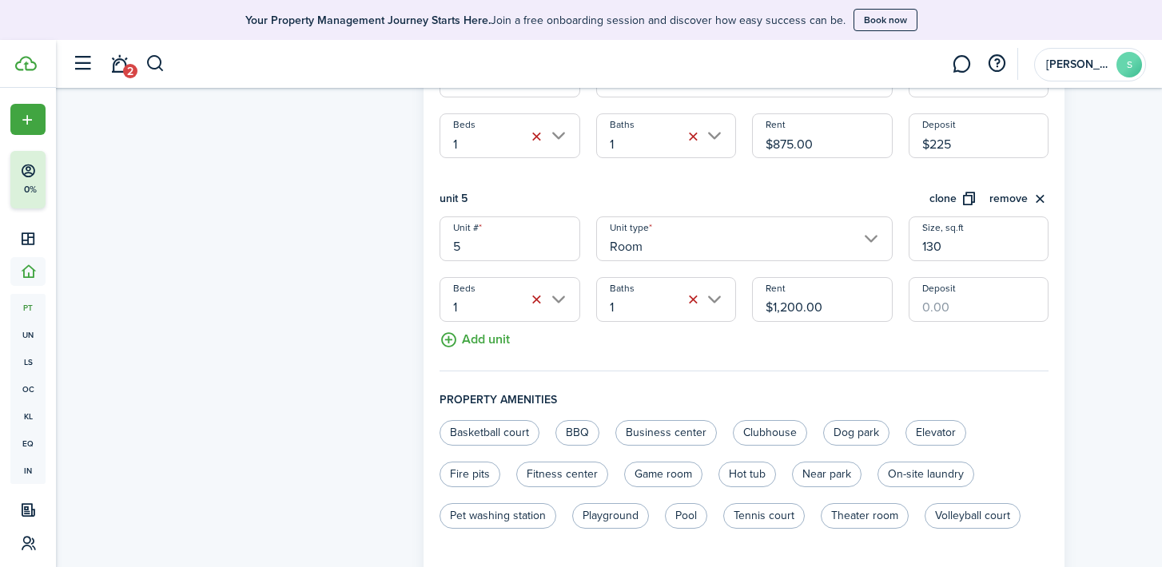
type input "$225.00"
click at [939, 300] on input "Deposit" at bounding box center [979, 299] width 140 height 45
type input "$225.00"
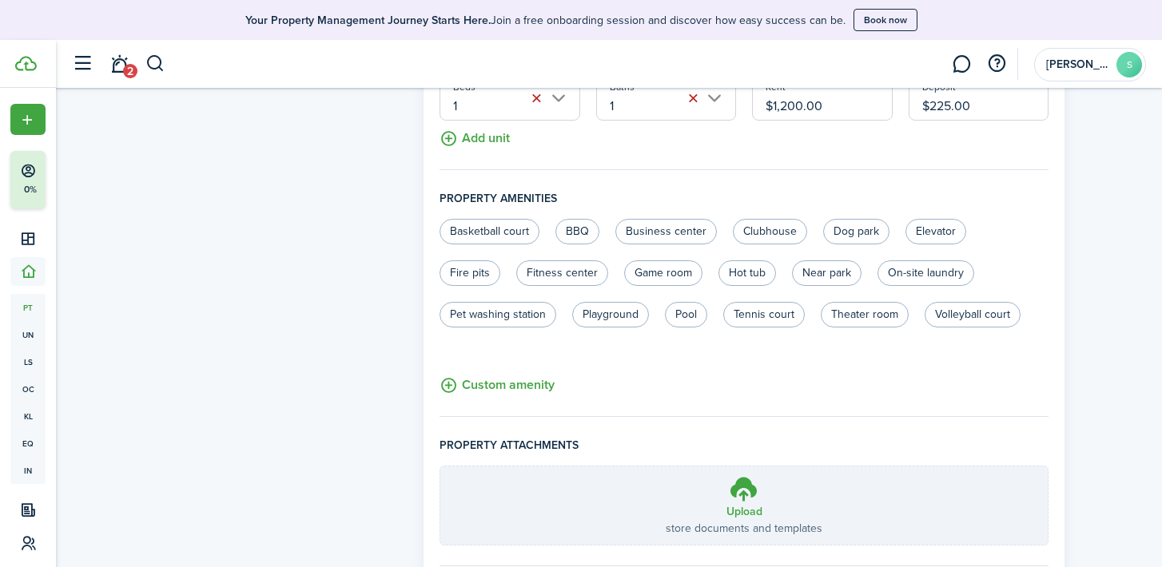
scroll to position [1264, 0]
click at [921, 274] on label "On-site laundry" at bounding box center [925, 271] width 97 height 26
radio input "true"
click at [813, 271] on label "Near park" at bounding box center [827, 271] width 70 height 26
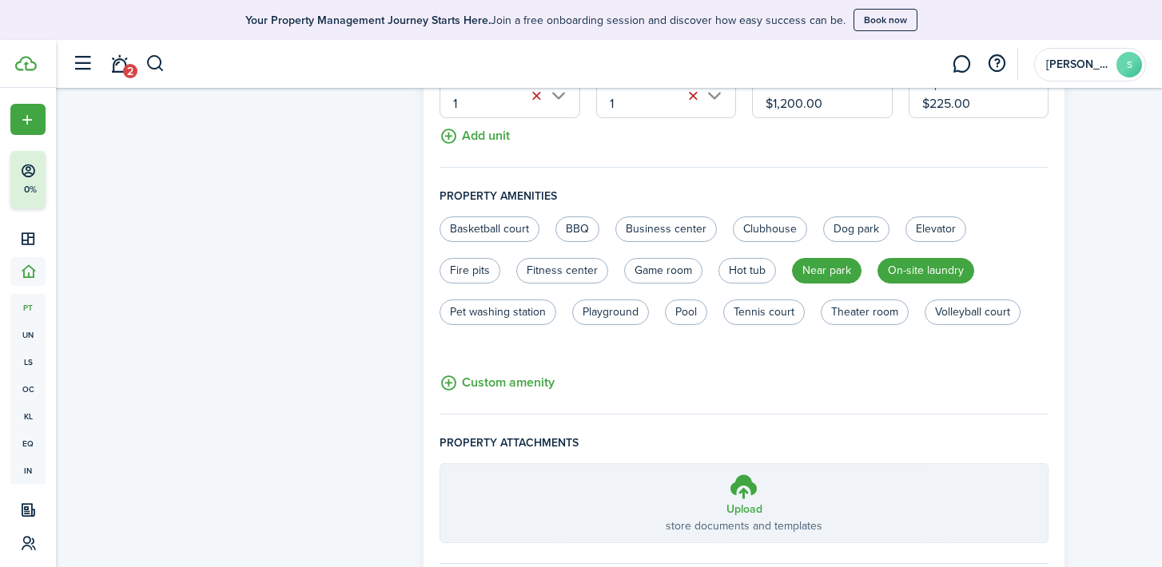
radio input "true"
click at [624, 311] on label "Playground" at bounding box center [610, 313] width 77 height 26
radio input "true"
click at [493, 228] on label "Basketball court" at bounding box center [489, 230] width 100 height 26
radio input "true"
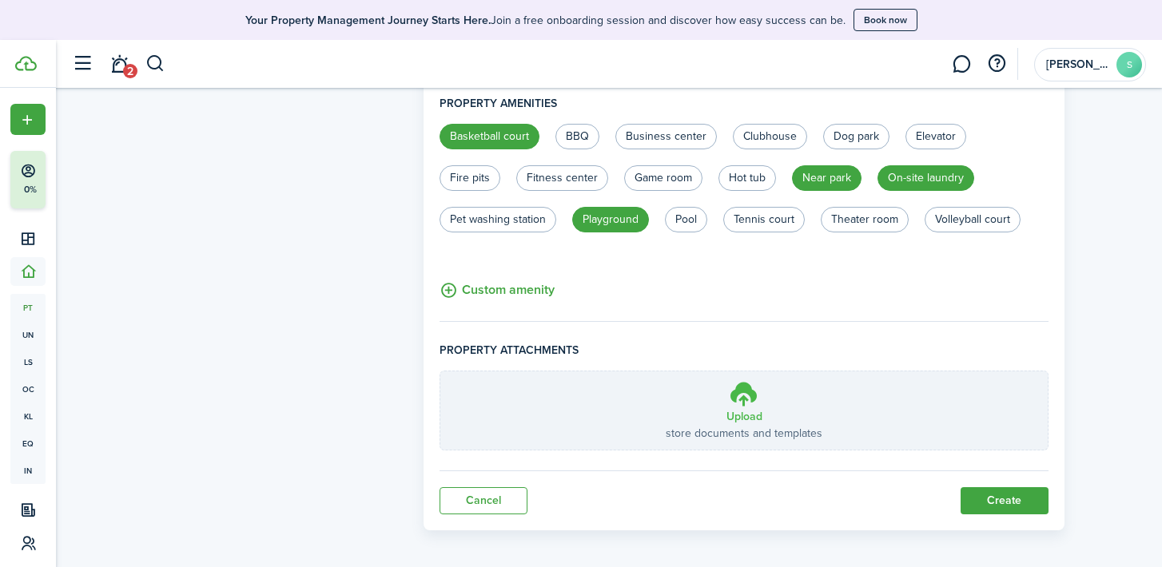
scroll to position [1362, 0]
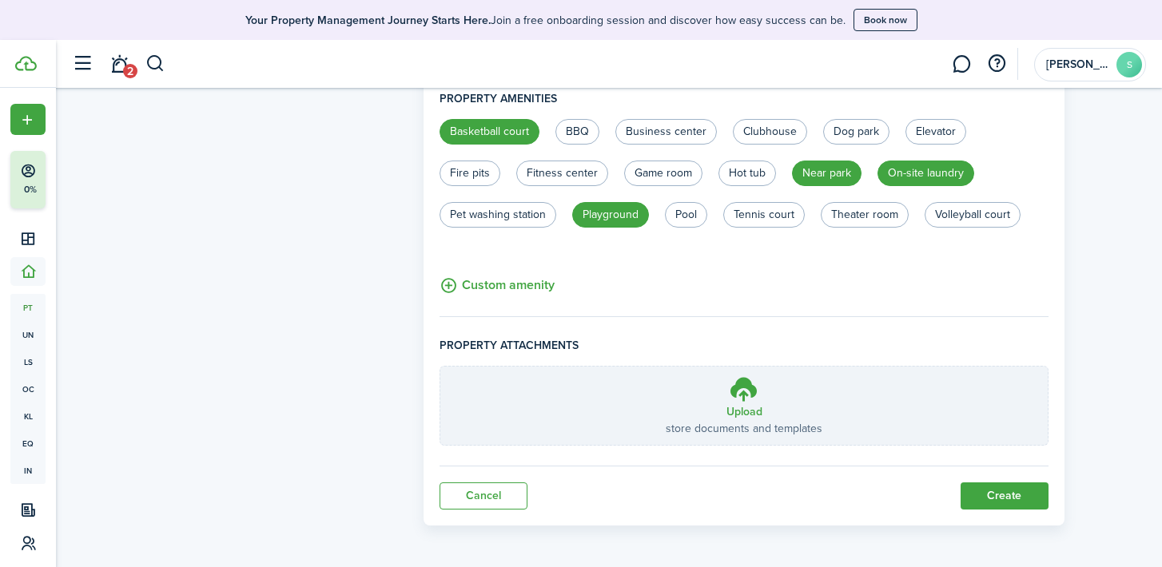
click at [521, 285] on button "Custom amenity" at bounding box center [496, 286] width 115 height 20
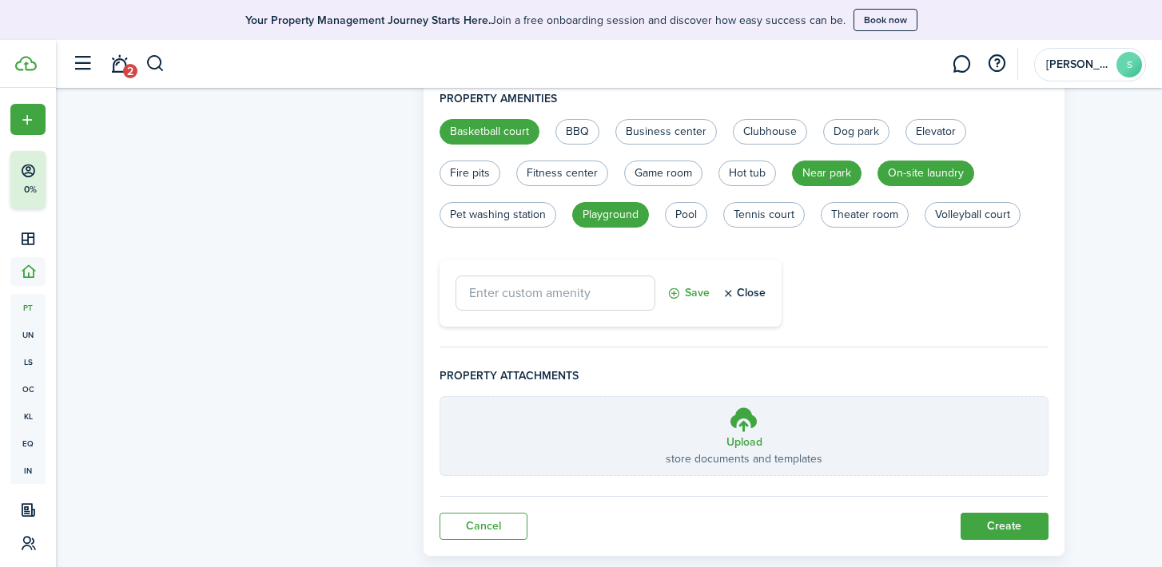
click at [753, 294] on button "Close" at bounding box center [744, 293] width 44 height 35
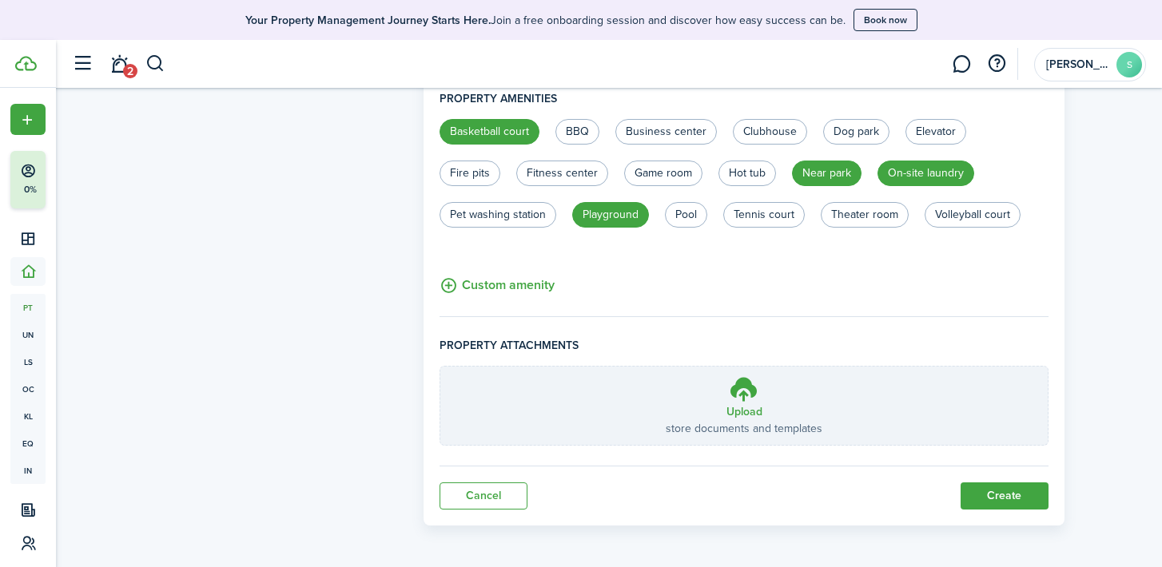
click at [989, 490] on button "Create" at bounding box center [1004, 496] width 88 height 27
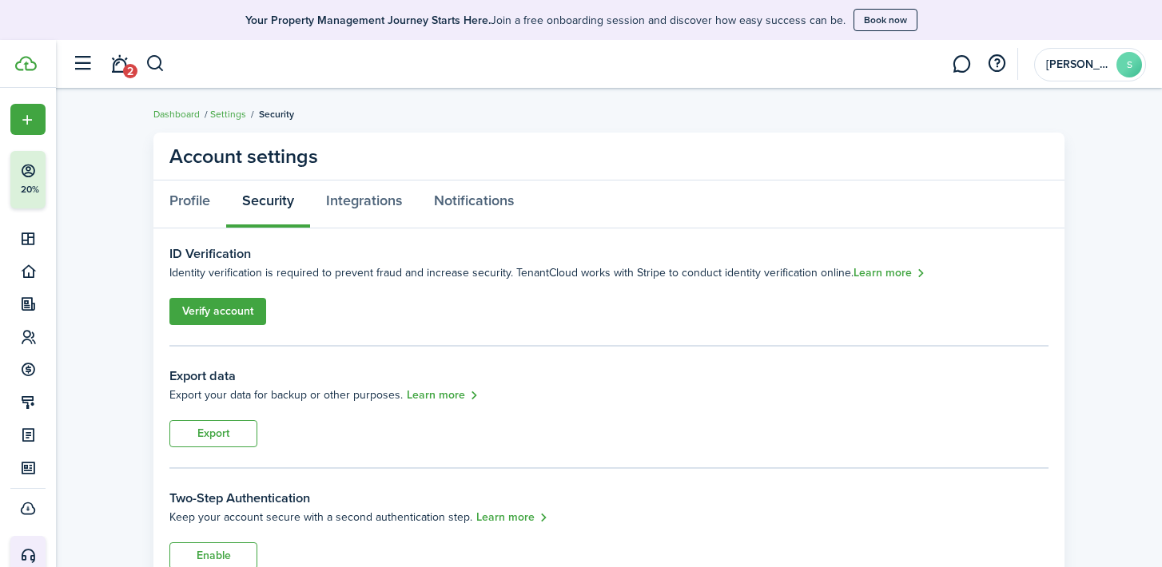
click at [240, 323] on link "Verify account" at bounding box center [217, 311] width 97 height 27
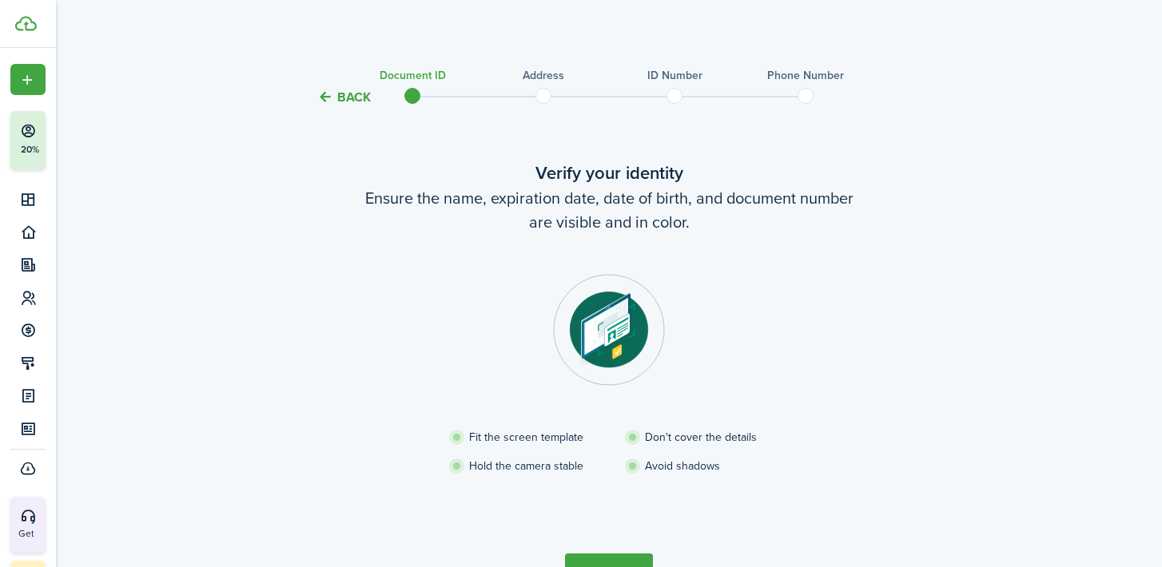
scroll to position [98, 0]
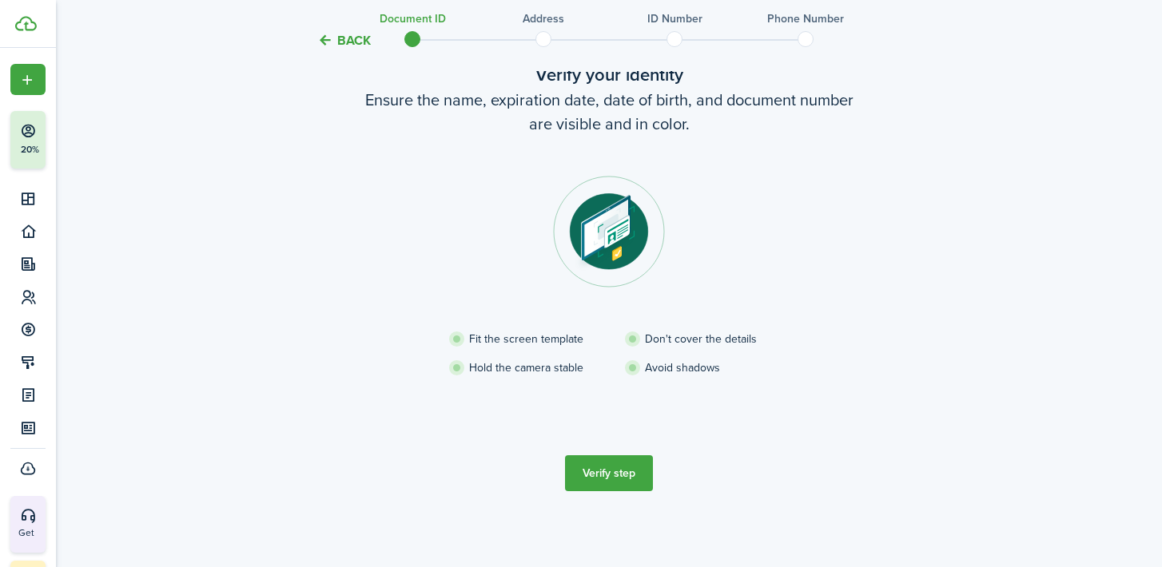
click at [627, 479] on button "Verify step" at bounding box center [609, 473] width 88 height 36
click at [625, 472] on tc-wizard-step "Verify your identity Ensure the name, expiration date, date of birth, and docum…" at bounding box center [608, 277] width 671 height 494
